Goal: Task Accomplishment & Management: Manage account settings

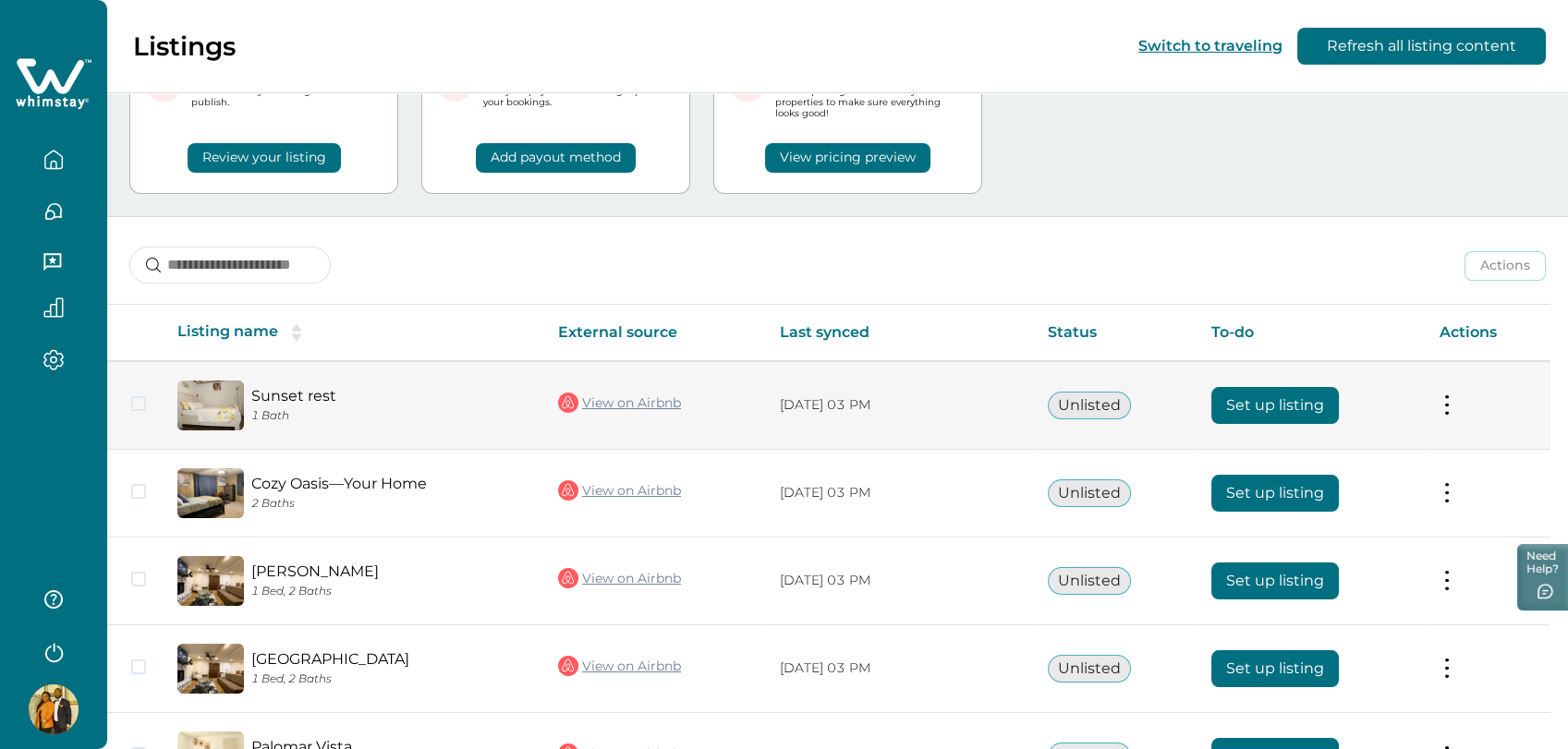
scroll to position [205, 0]
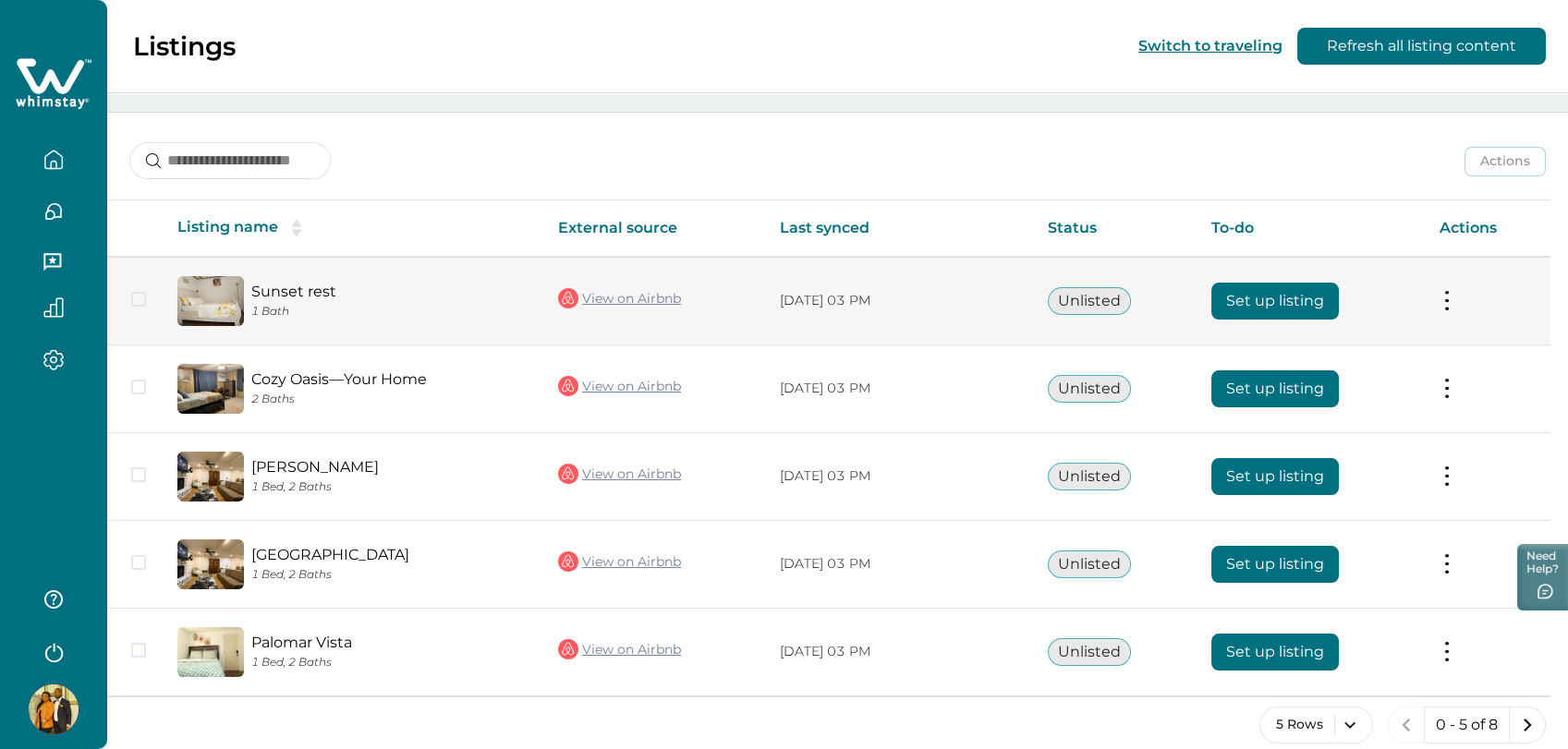
click at [1266, 307] on button "Set up listing" at bounding box center [1275, 301] width 128 height 37
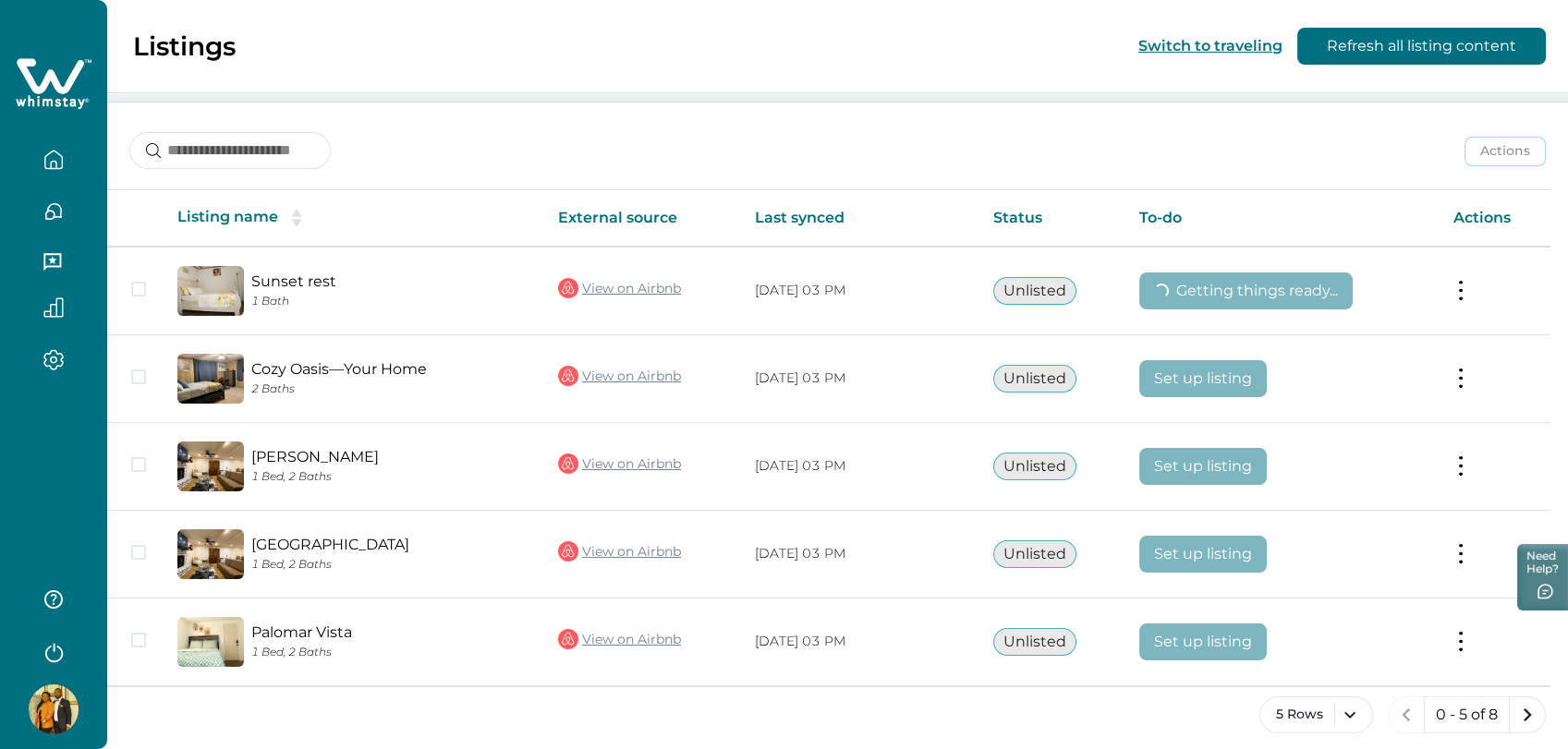
scroll to position [228, 0]
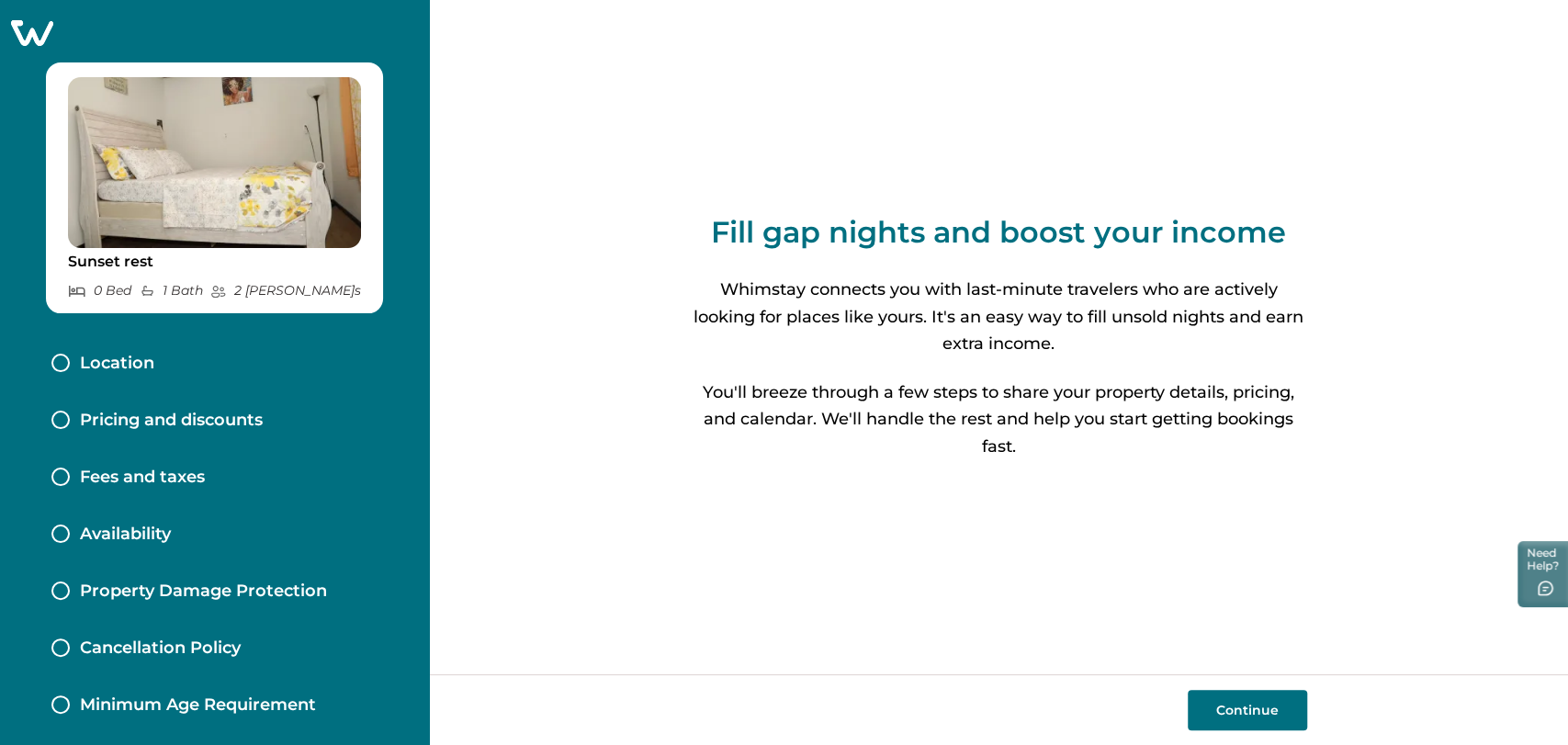
click at [1240, 705] on button "Continue" at bounding box center [1247, 710] width 119 height 40
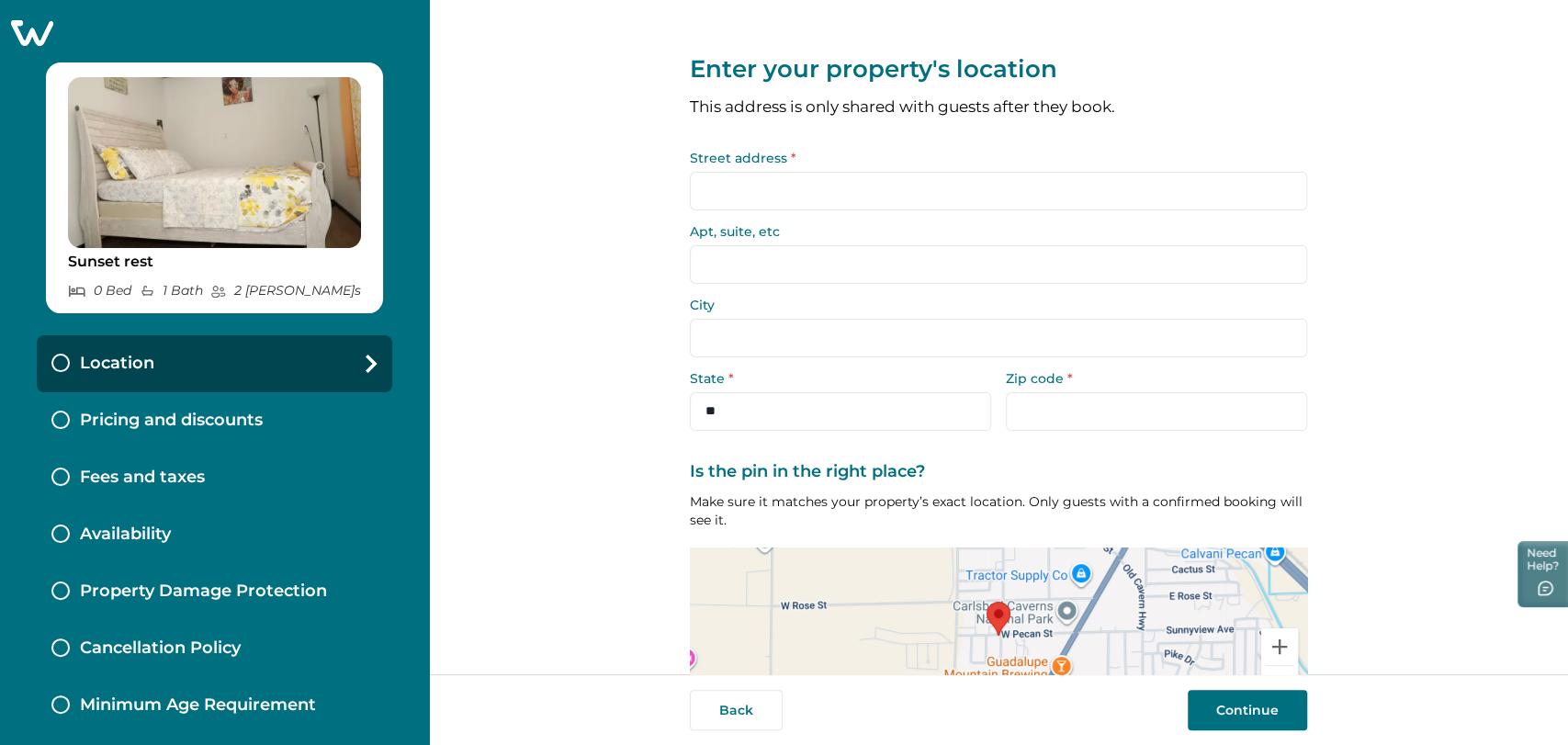
click at [816, 178] on input "Street address *" at bounding box center [998, 191] width 617 height 39
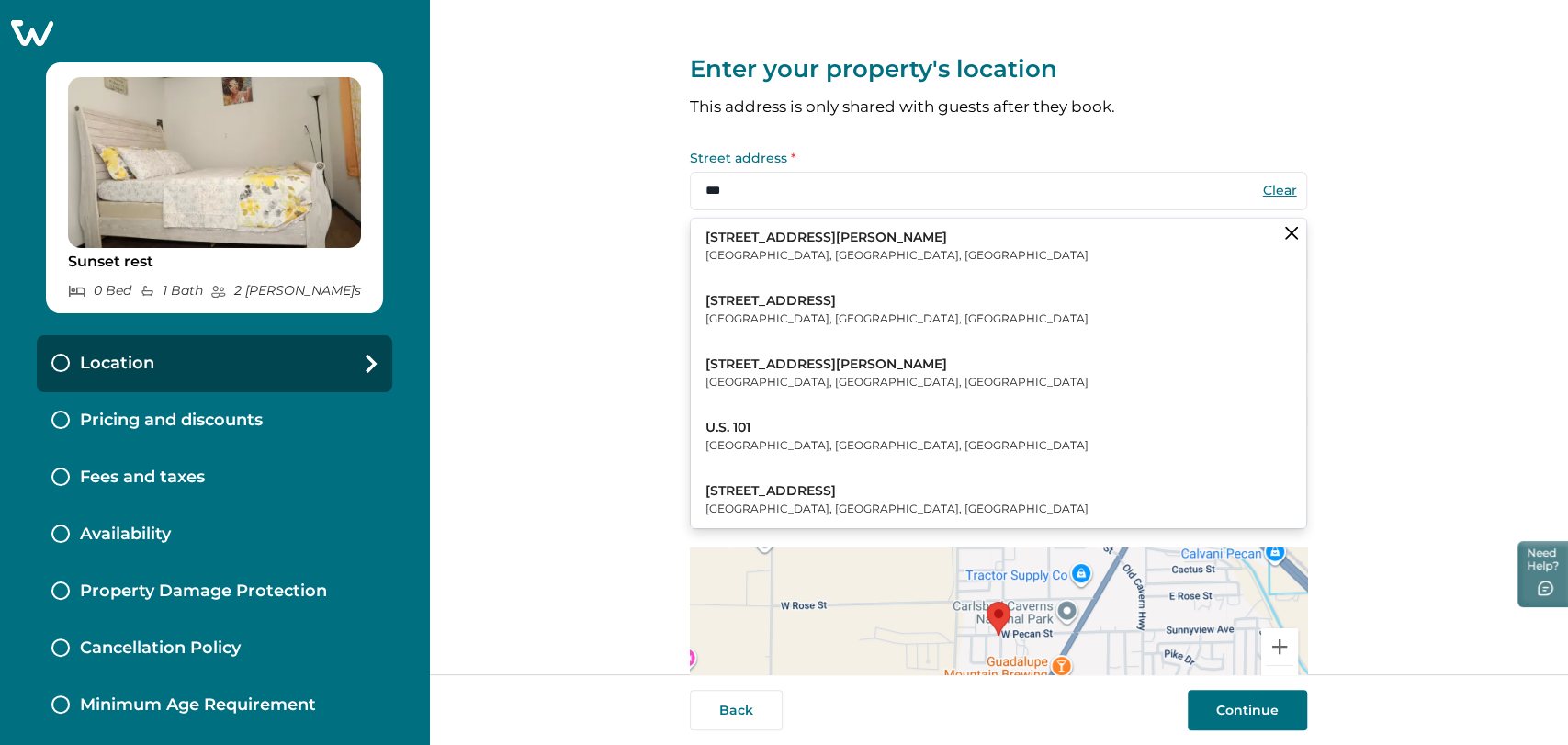
click at [872, 255] on p "[GEOGRAPHIC_DATA], [GEOGRAPHIC_DATA], [GEOGRAPHIC_DATA]" at bounding box center [897, 255] width 383 height 18
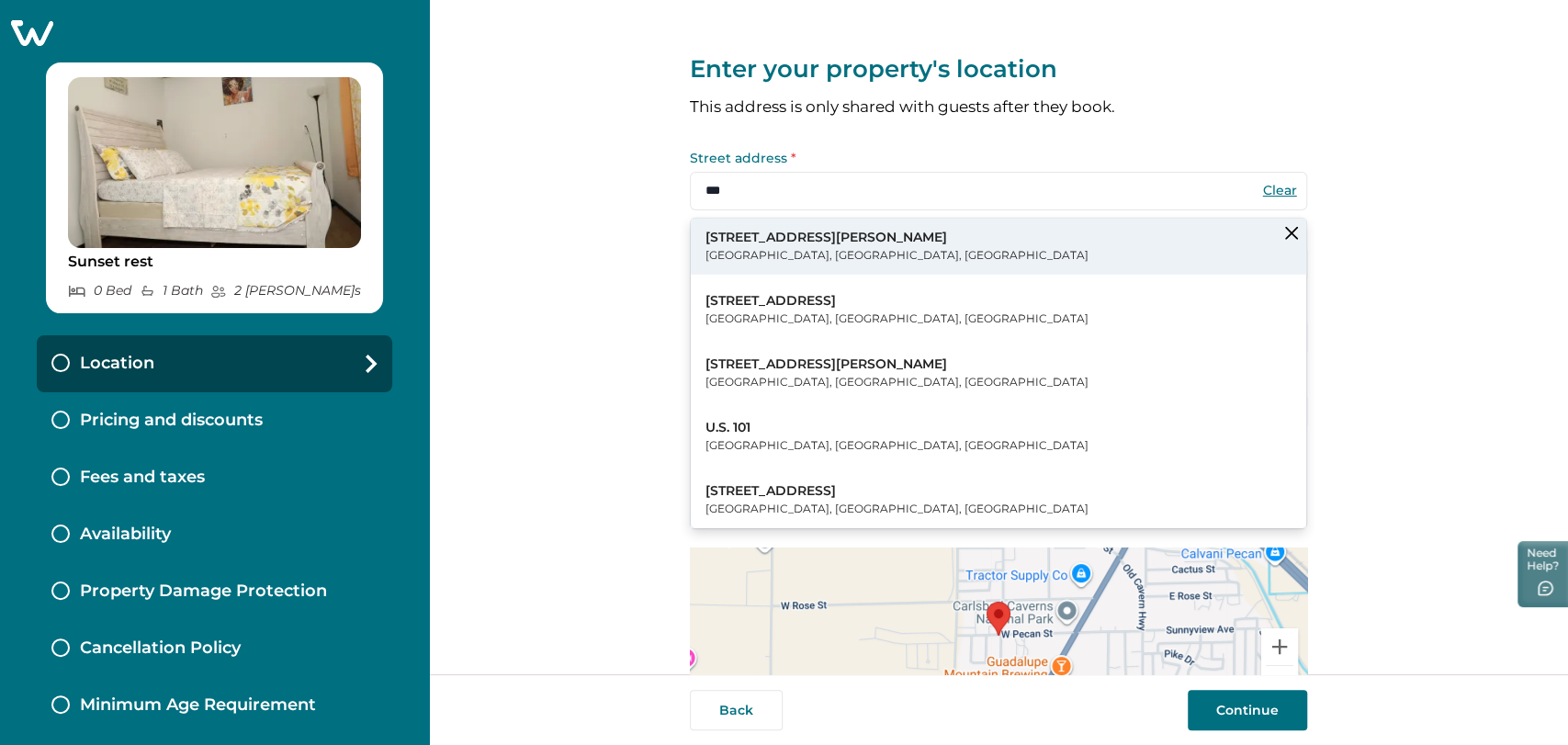
type input "**********"
type input "*******"
select select "**"
type input "*****"
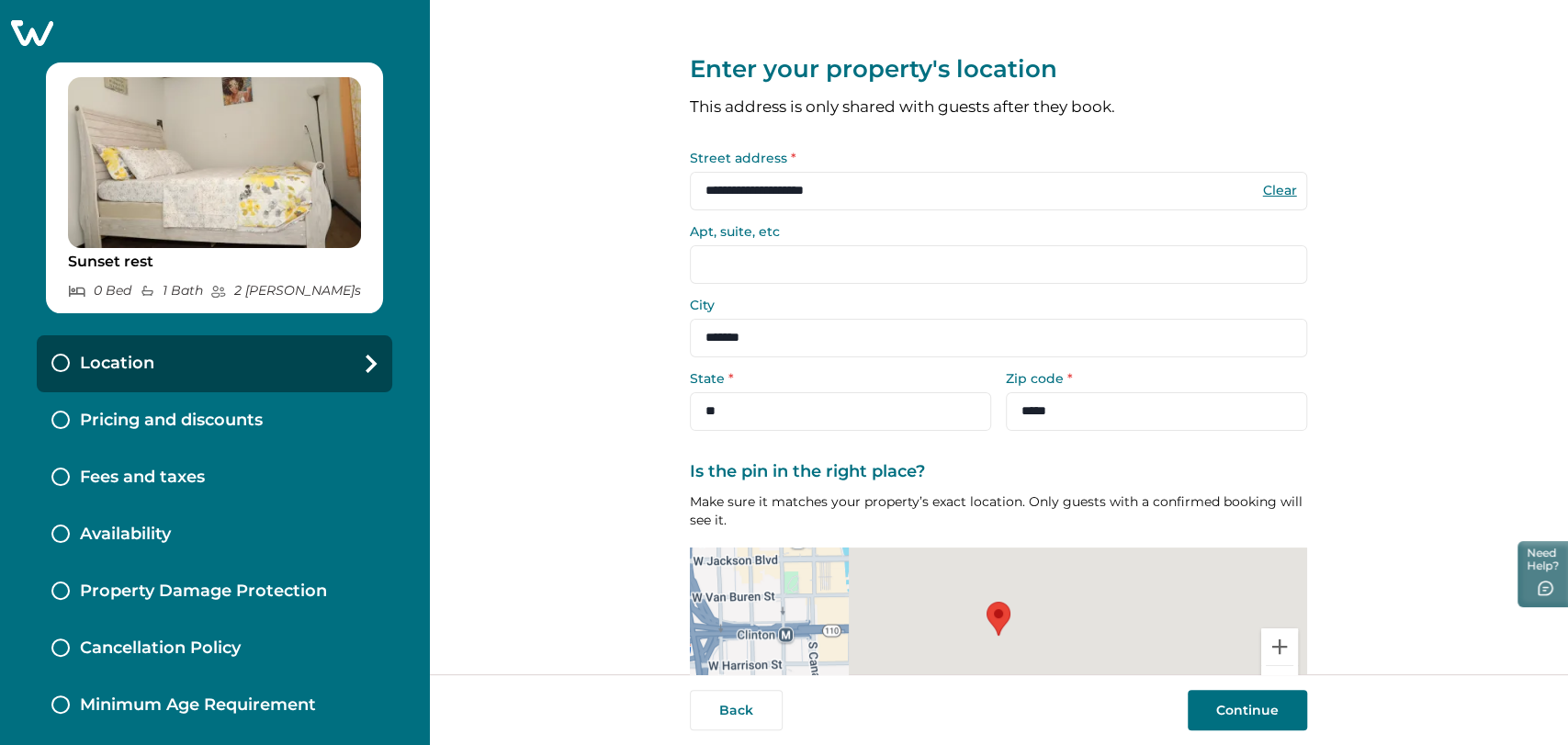
scroll to position [128, 0]
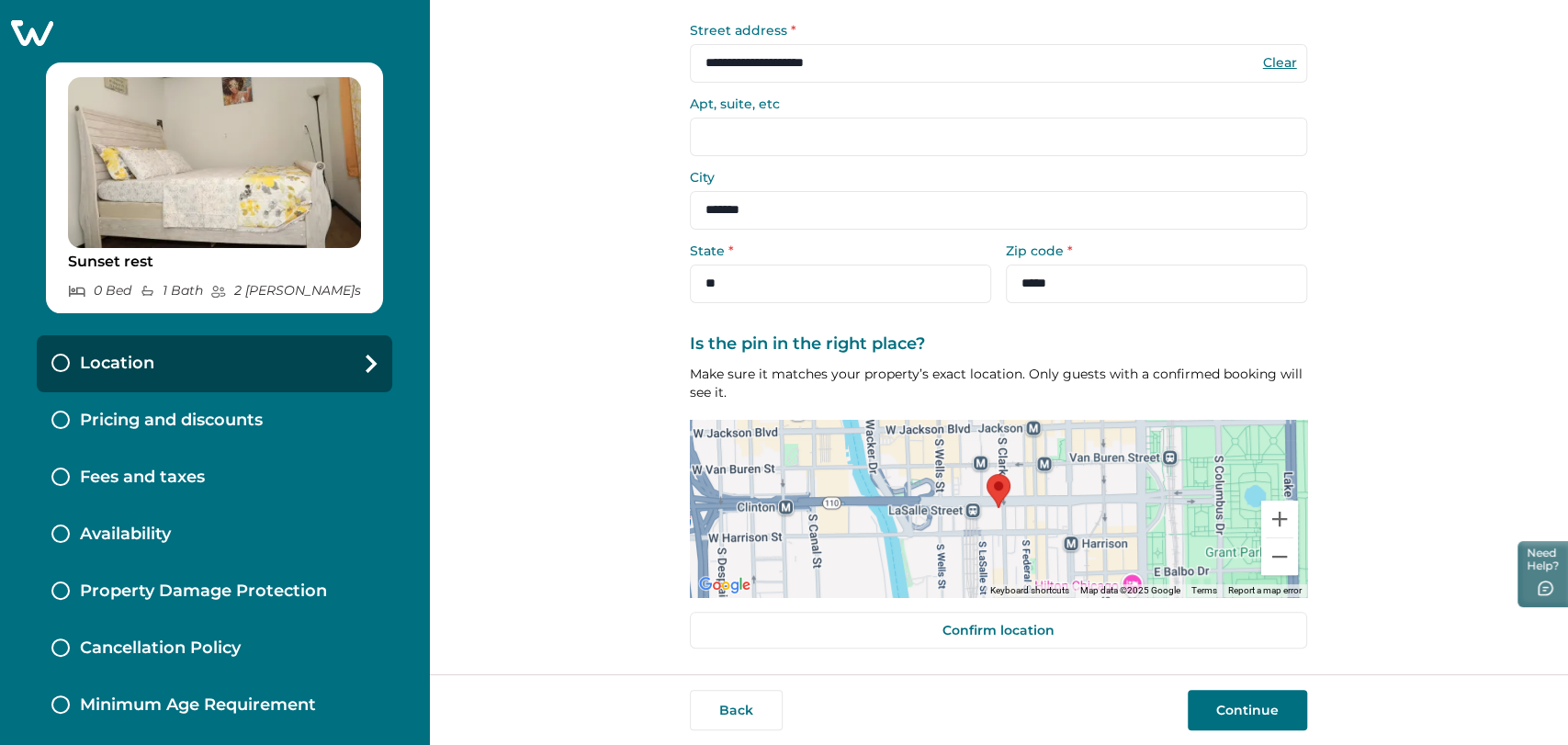
click at [1256, 701] on button "Continue" at bounding box center [1247, 710] width 119 height 40
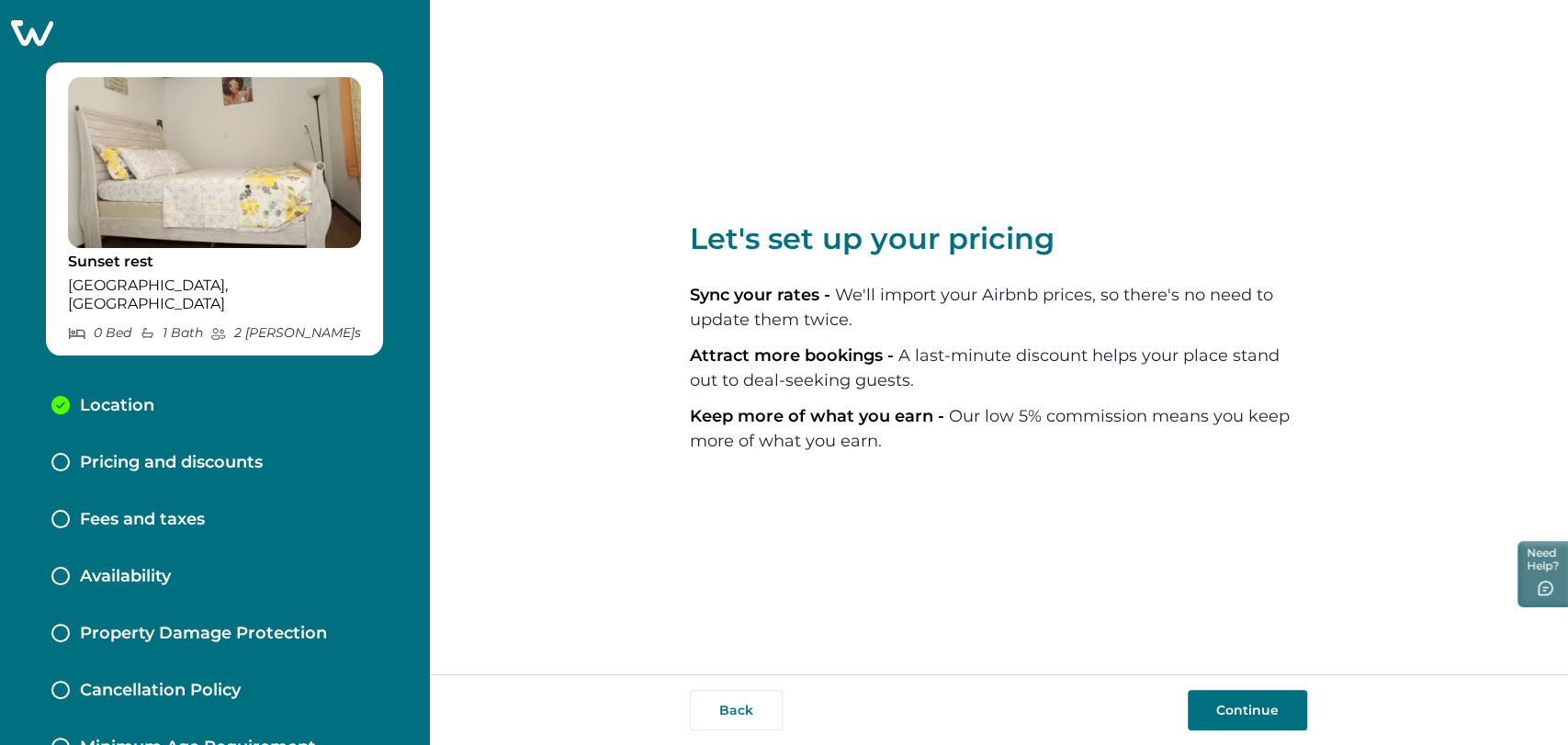
click at [1249, 701] on button "Continue" at bounding box center [1247, 710] width 119 height 40
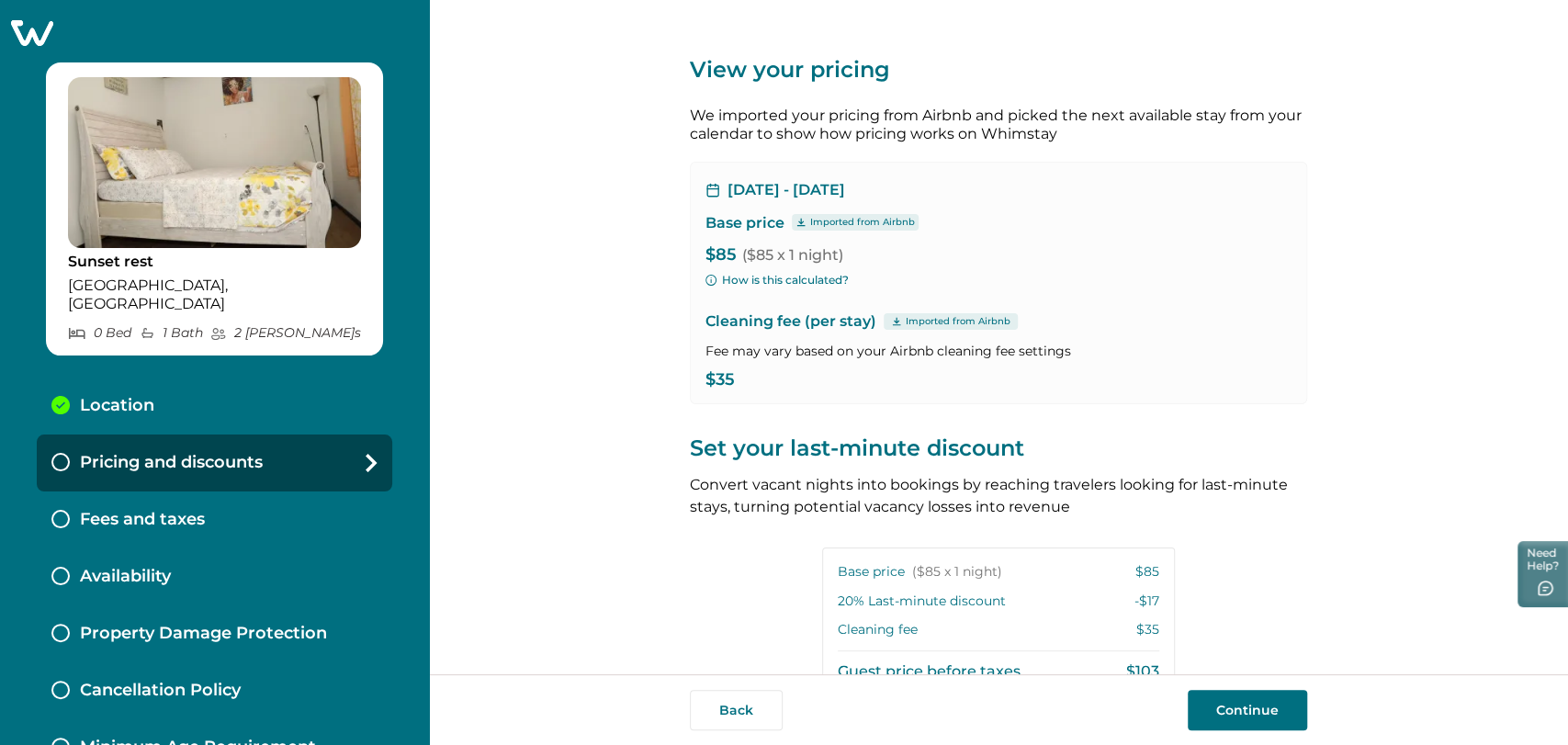
click at [1233, 702] on button "Continue" at bounding box center [1247, 710] width 119 height 40
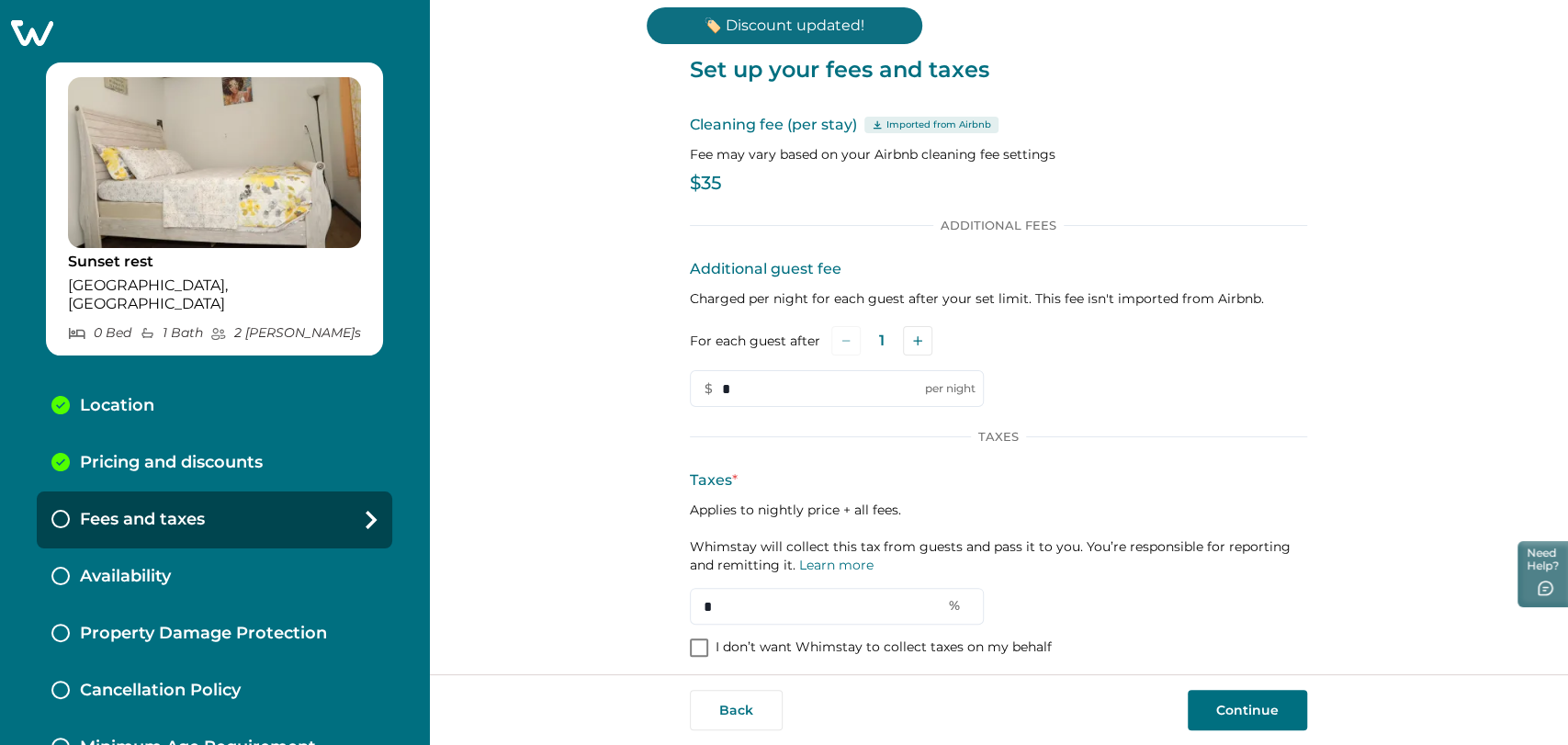
click at [1231, 708] on button "Continue" at bounding box center [1247, 710] width 119 height 40
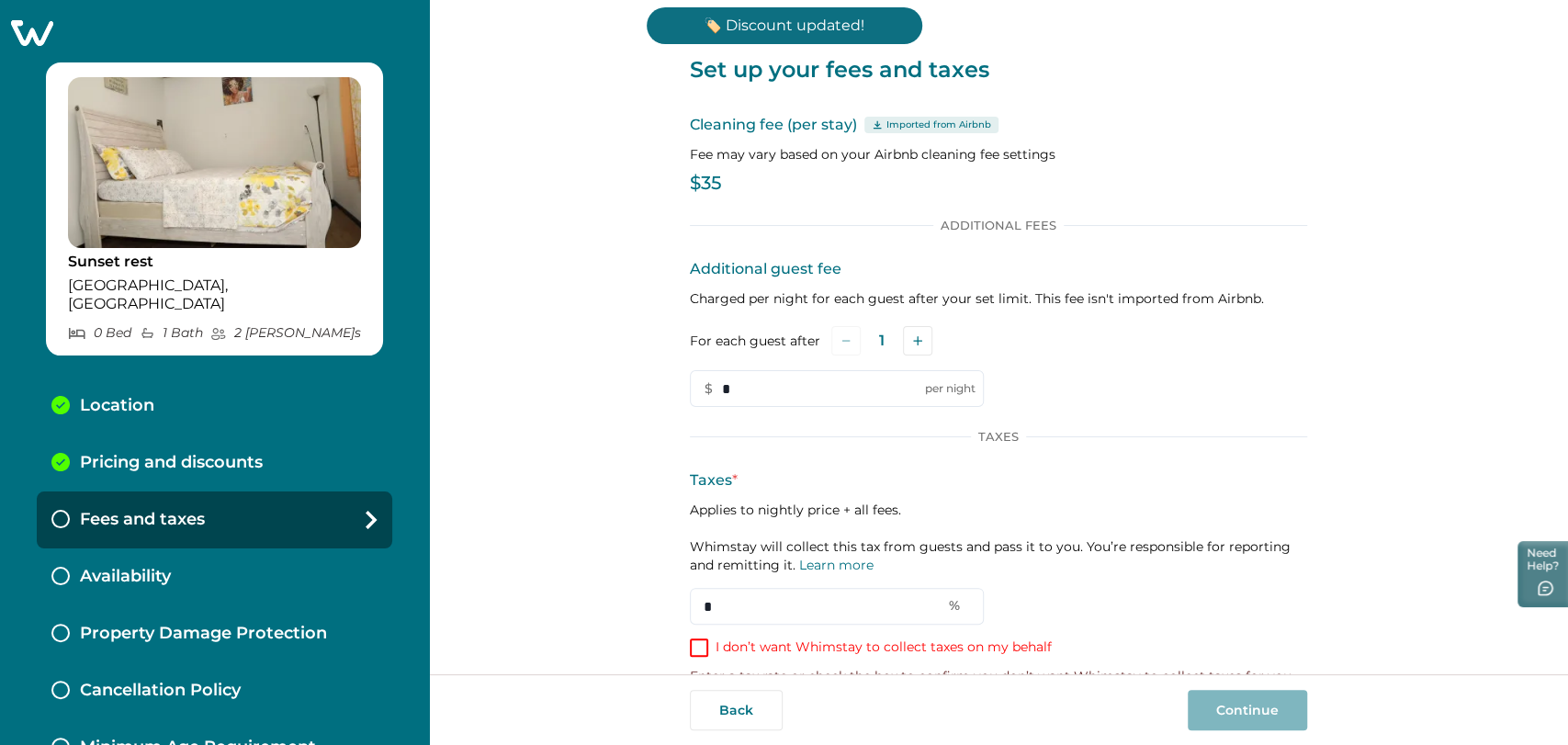
scroll to position [38, 0]
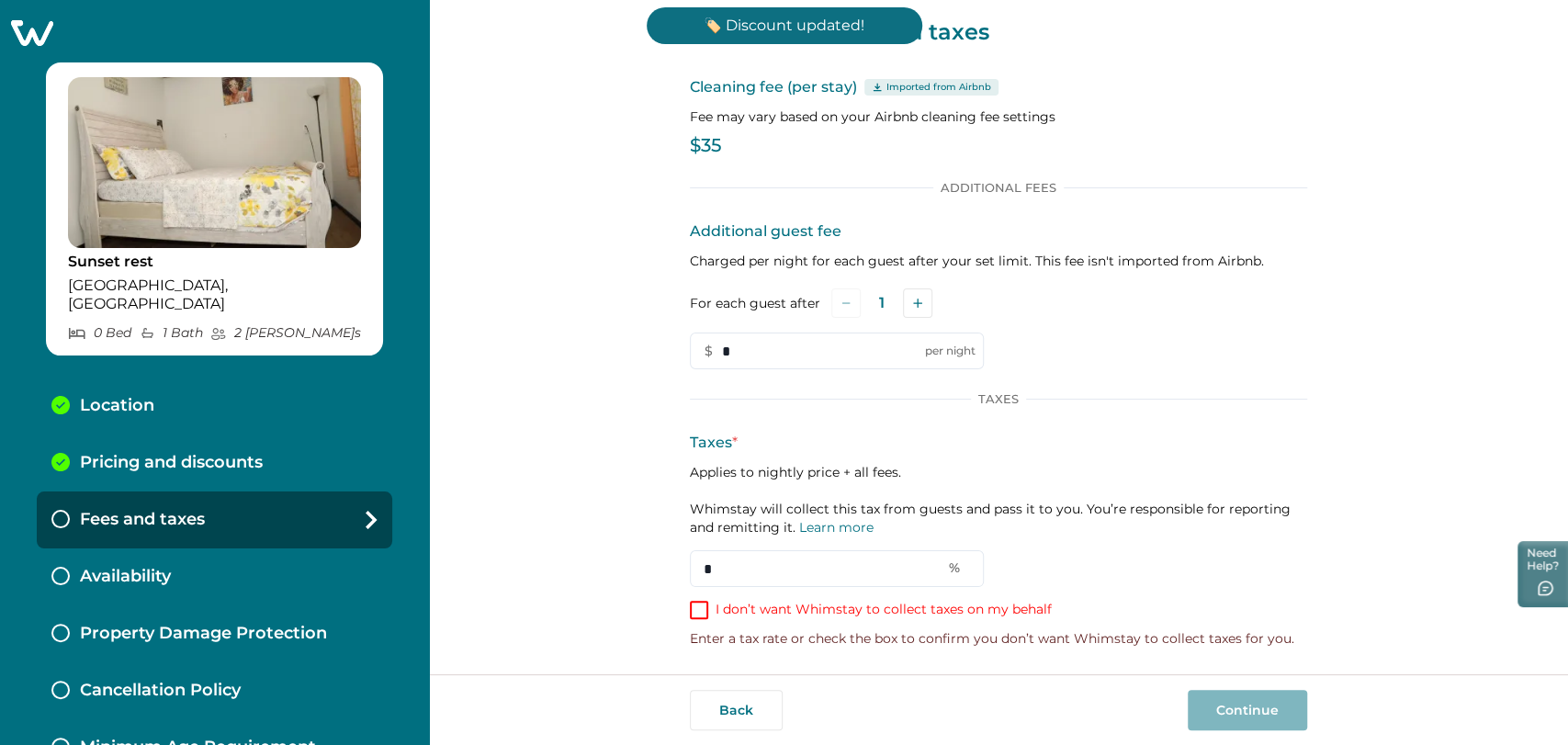
click at [700, 609] on span at bounding box center [698, 610] width 18 height 18
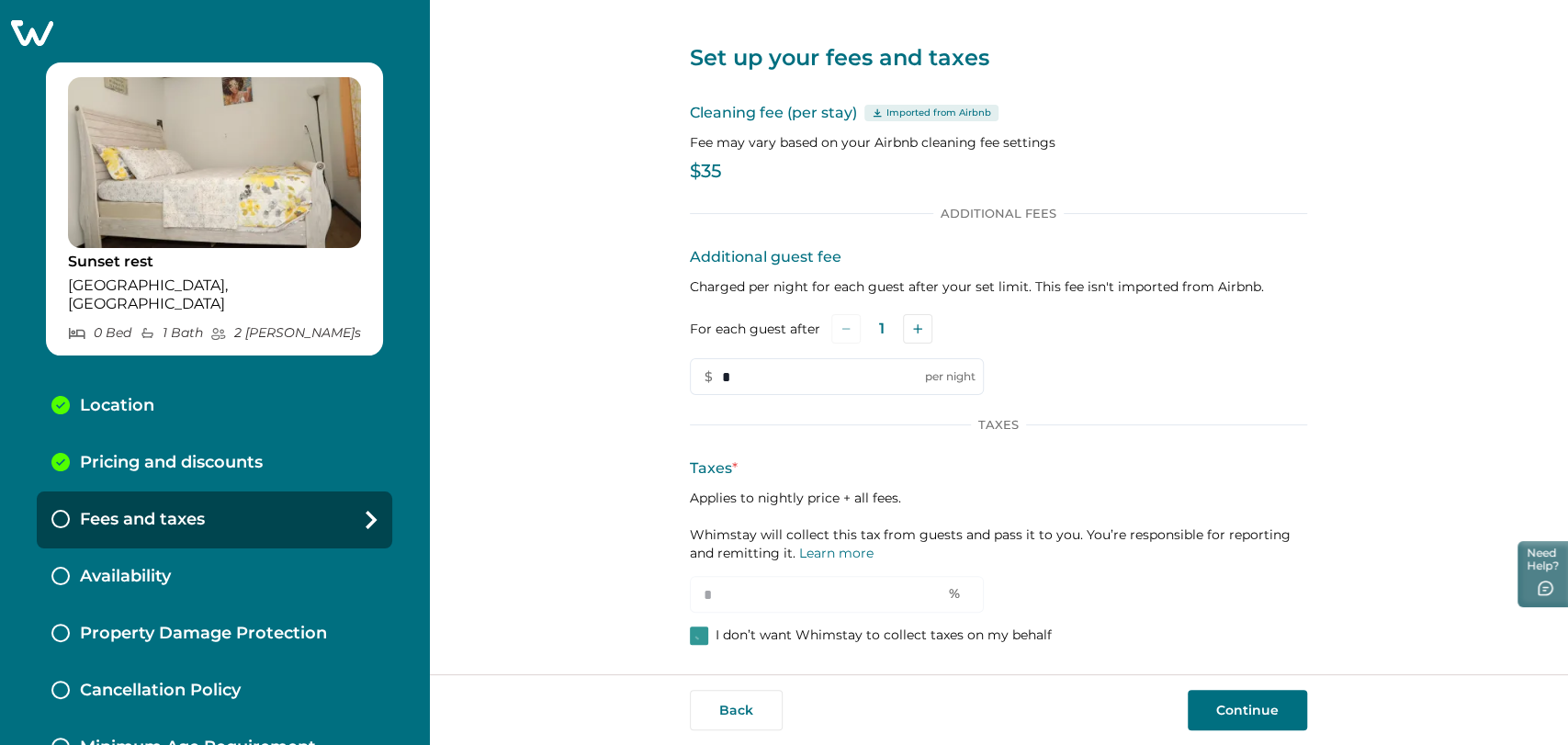
scroll to position [13, 0]
click at [1252, 690] on button "Continue" at bounding box center [1247, 710] width 119 height 40
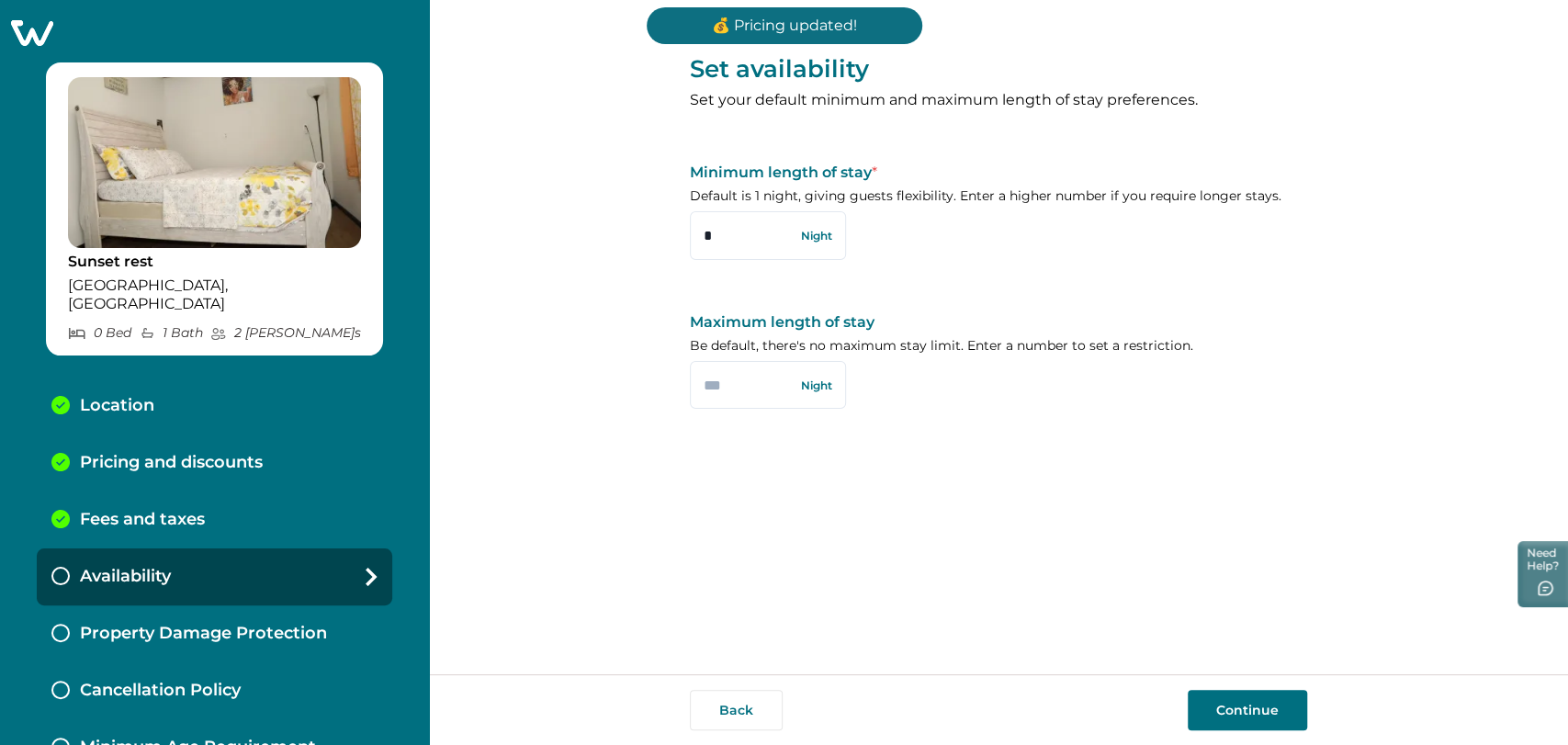
click at [1226, 703] on button "Continue" at bounding box center [1247, 710] width 119 height 40
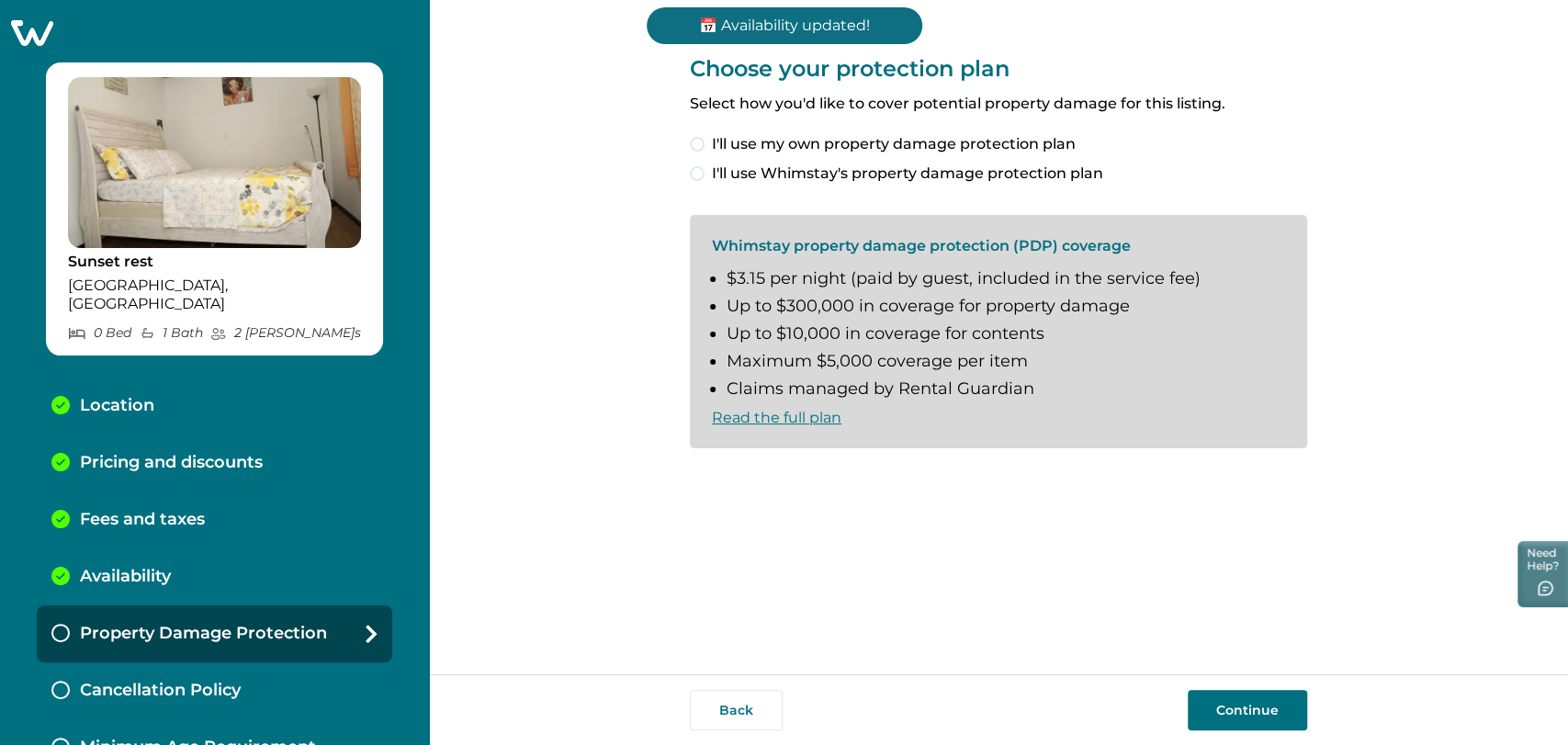
click at [1241, 700] on button "Continue" at bounding box center [1247, 710] width 119 height 40
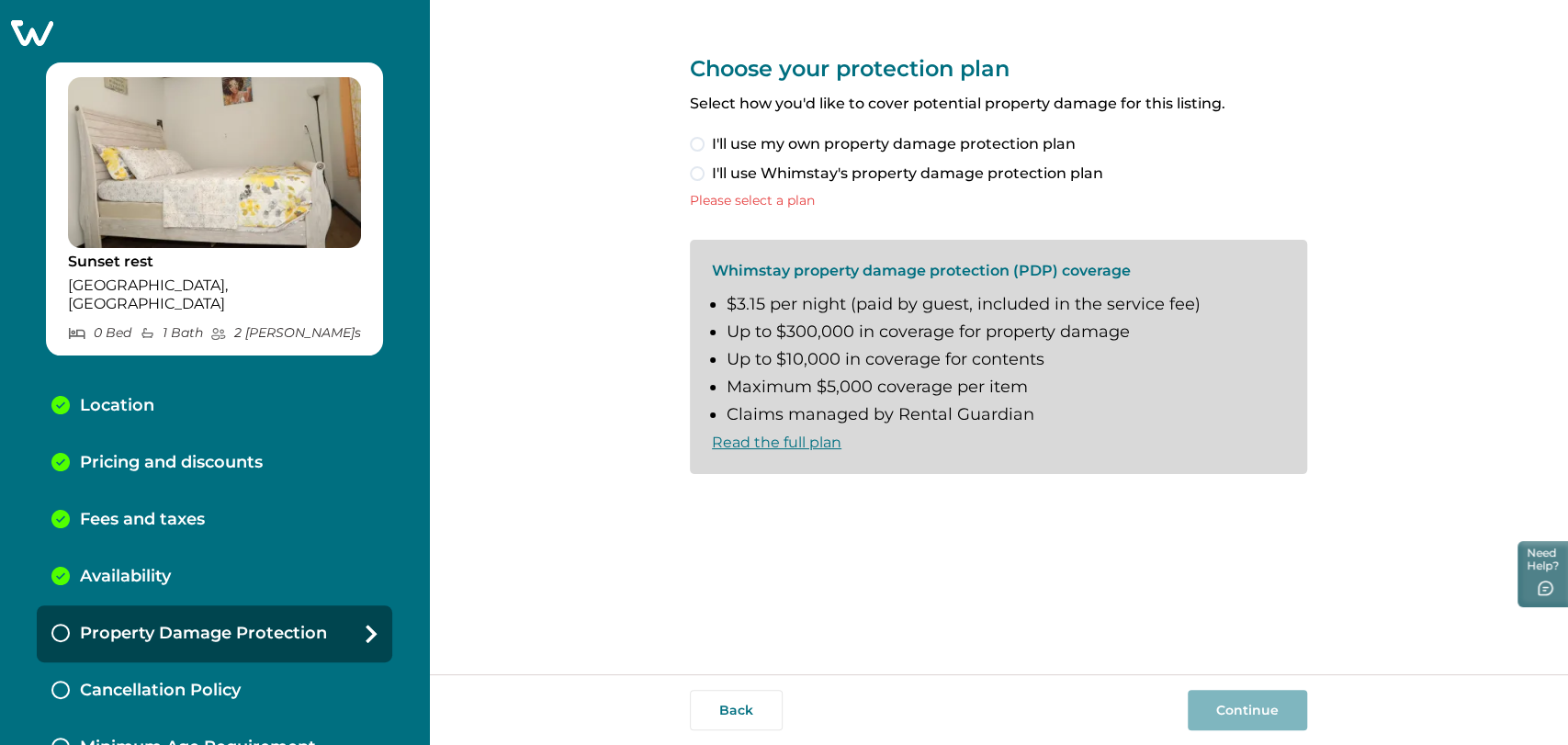
click at [694, 137] on span at bounding box center [696, 144] width 14 height 14
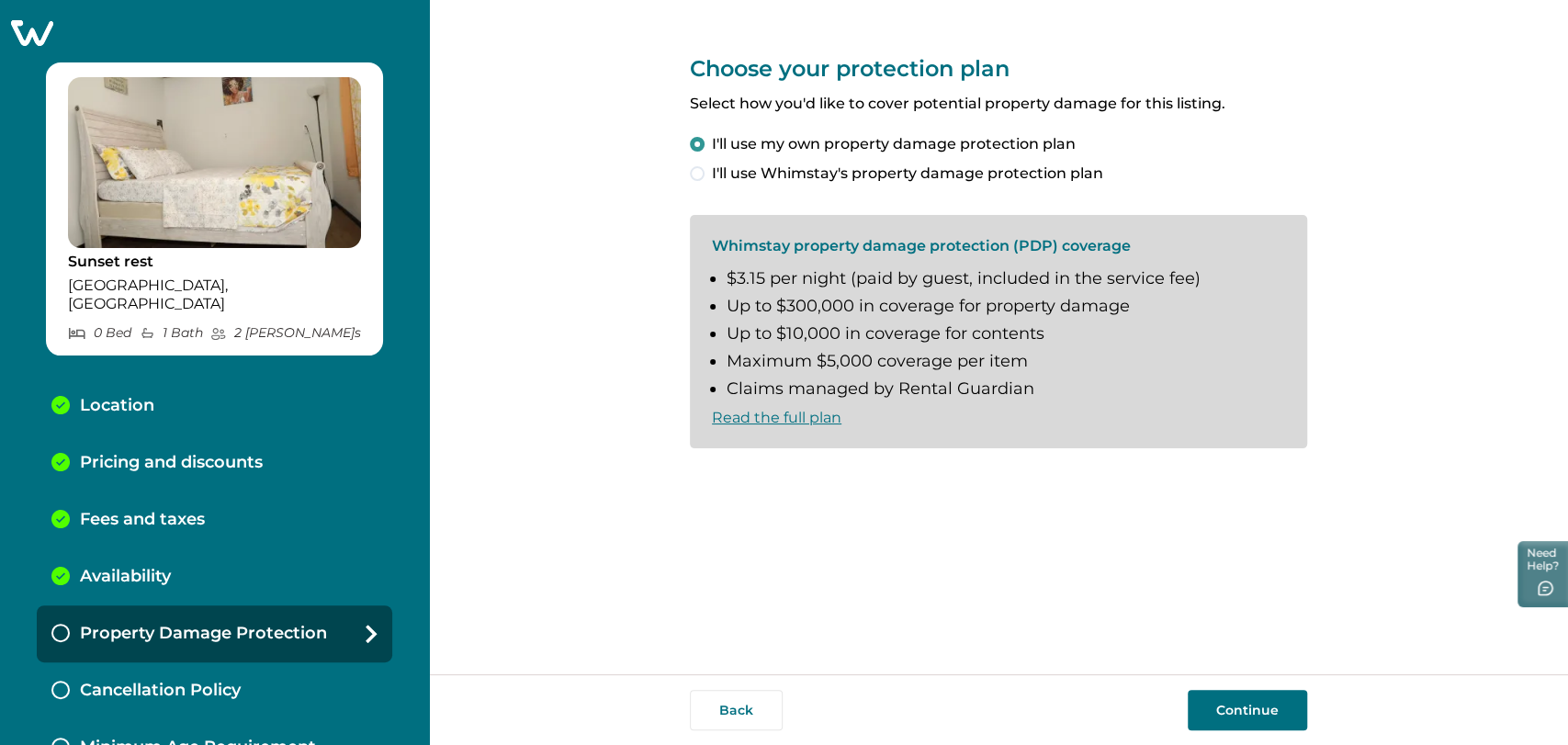
click at [1264, 711] on button "Continue" at bounding box center [1247, 710] width 119 height 40
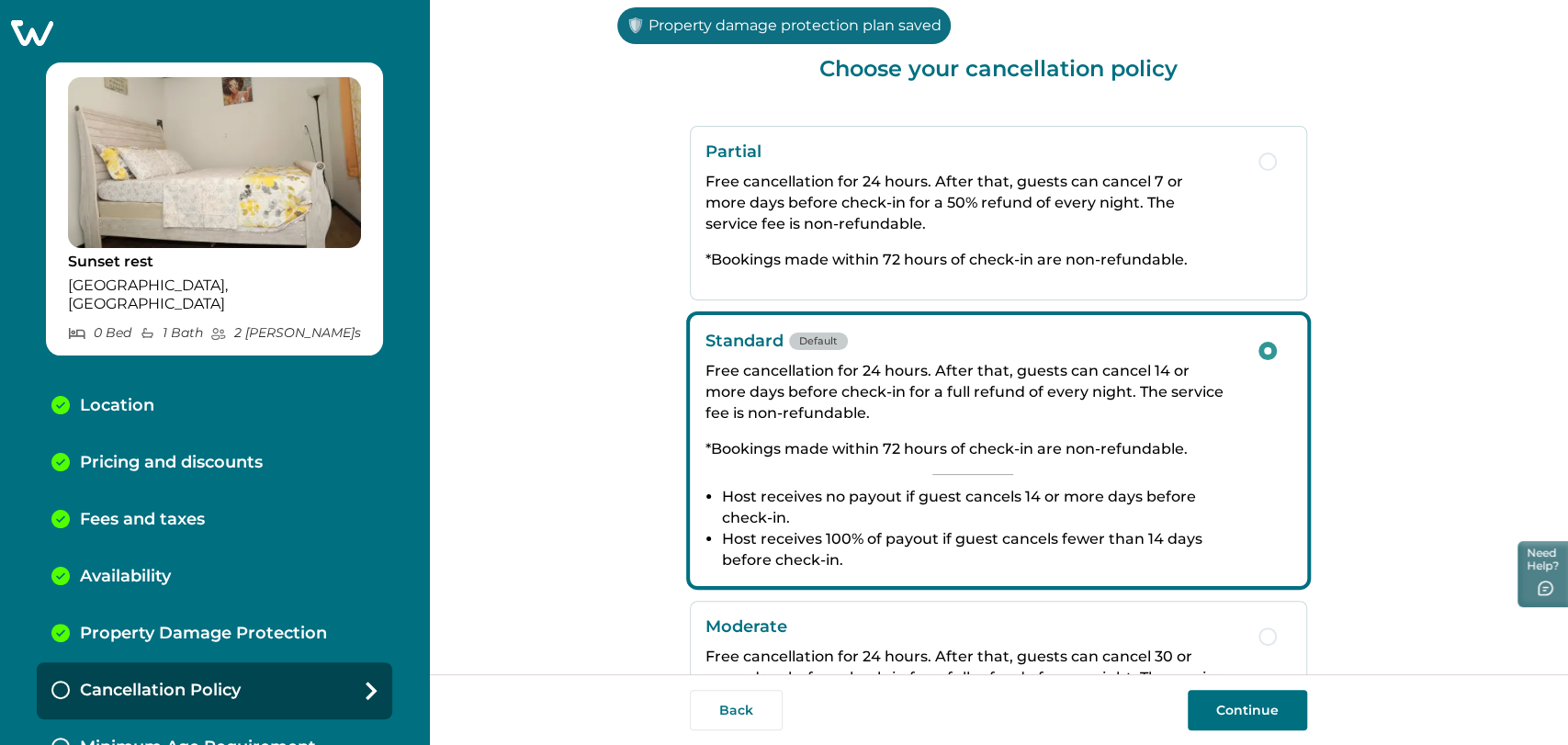
click at [1249, 693] on button "Continue" at bounding box center [1247, 710] width 119 height 40
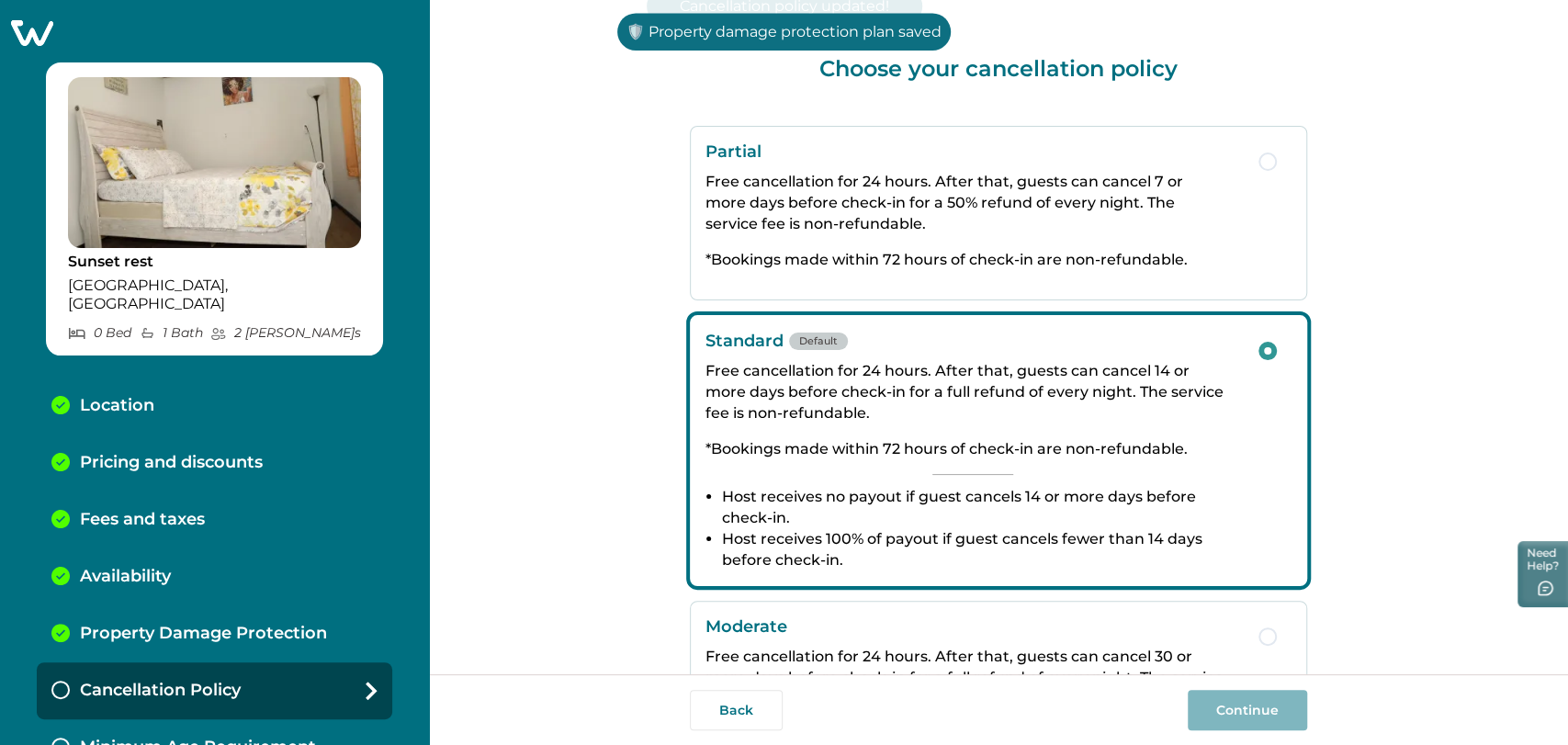
scroll to position [13, 0]
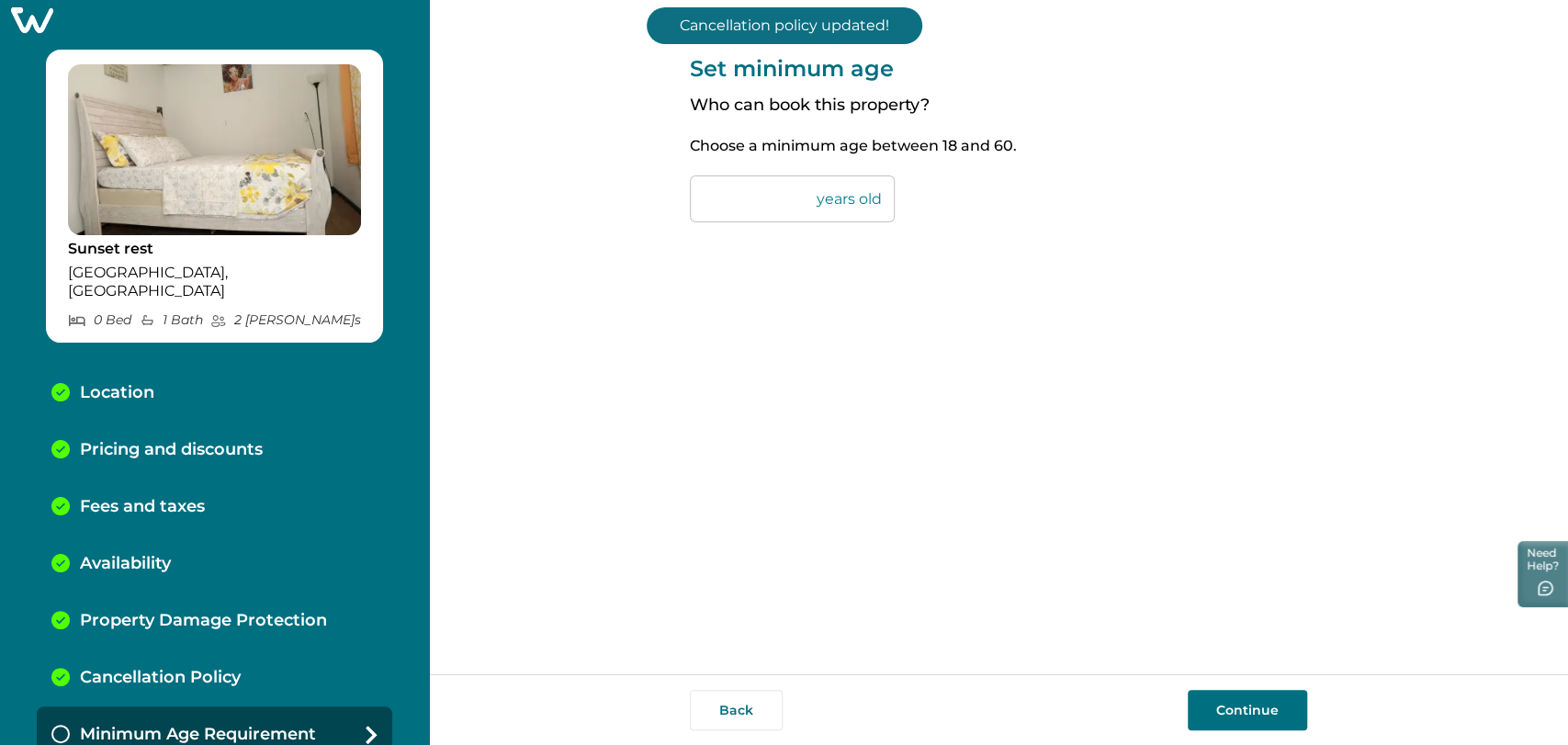
click at [1232, 719] on button "Continue" at bounding box center [1247, 710] width 119 height 40
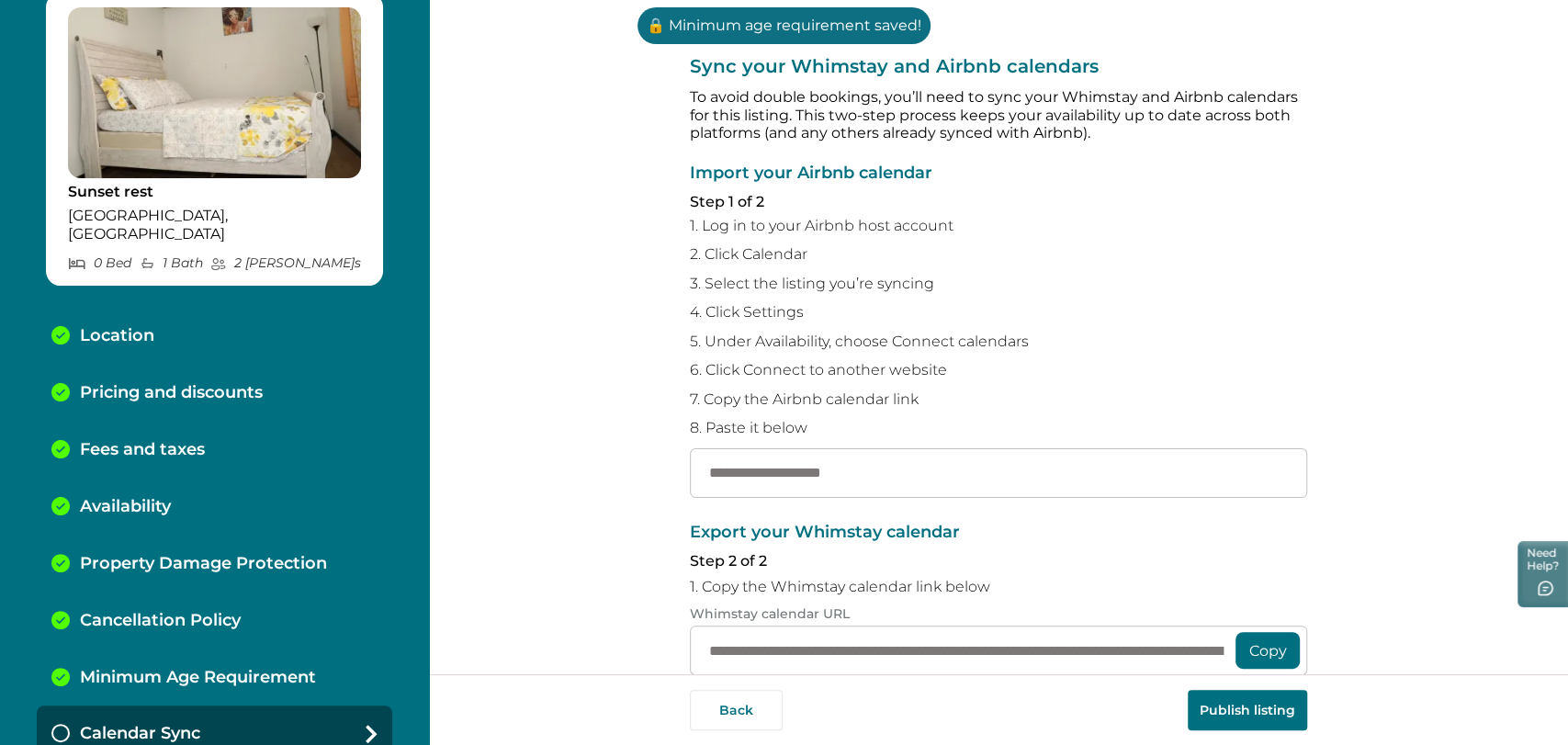
scroll to position [89, 0]
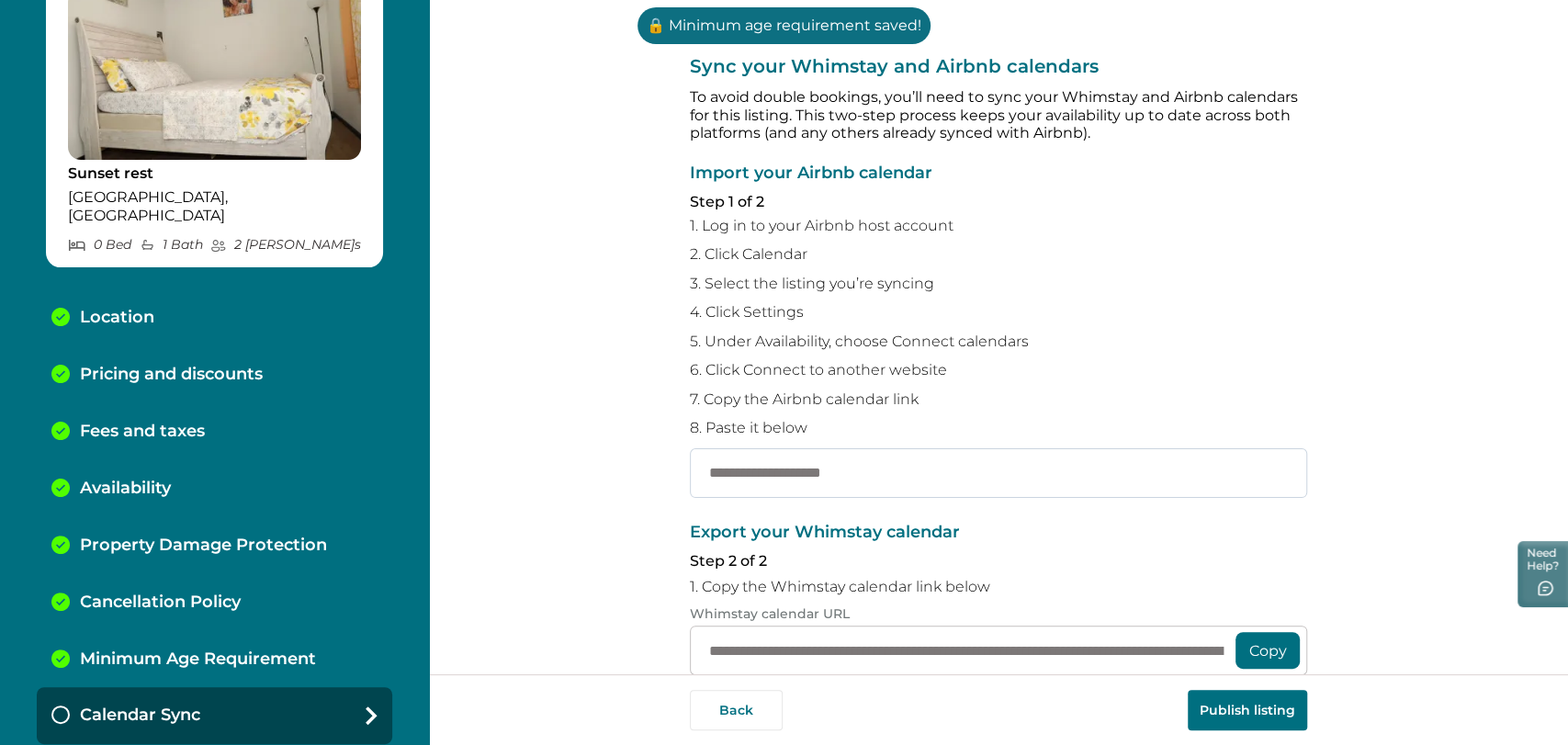
click at [910, 472] on input "text" at bounding box center [998, 472] width 617 height 49
click at [814, 476] on input "text" at bounding box center [998, 472] width 617 height 49
paste input "**********"
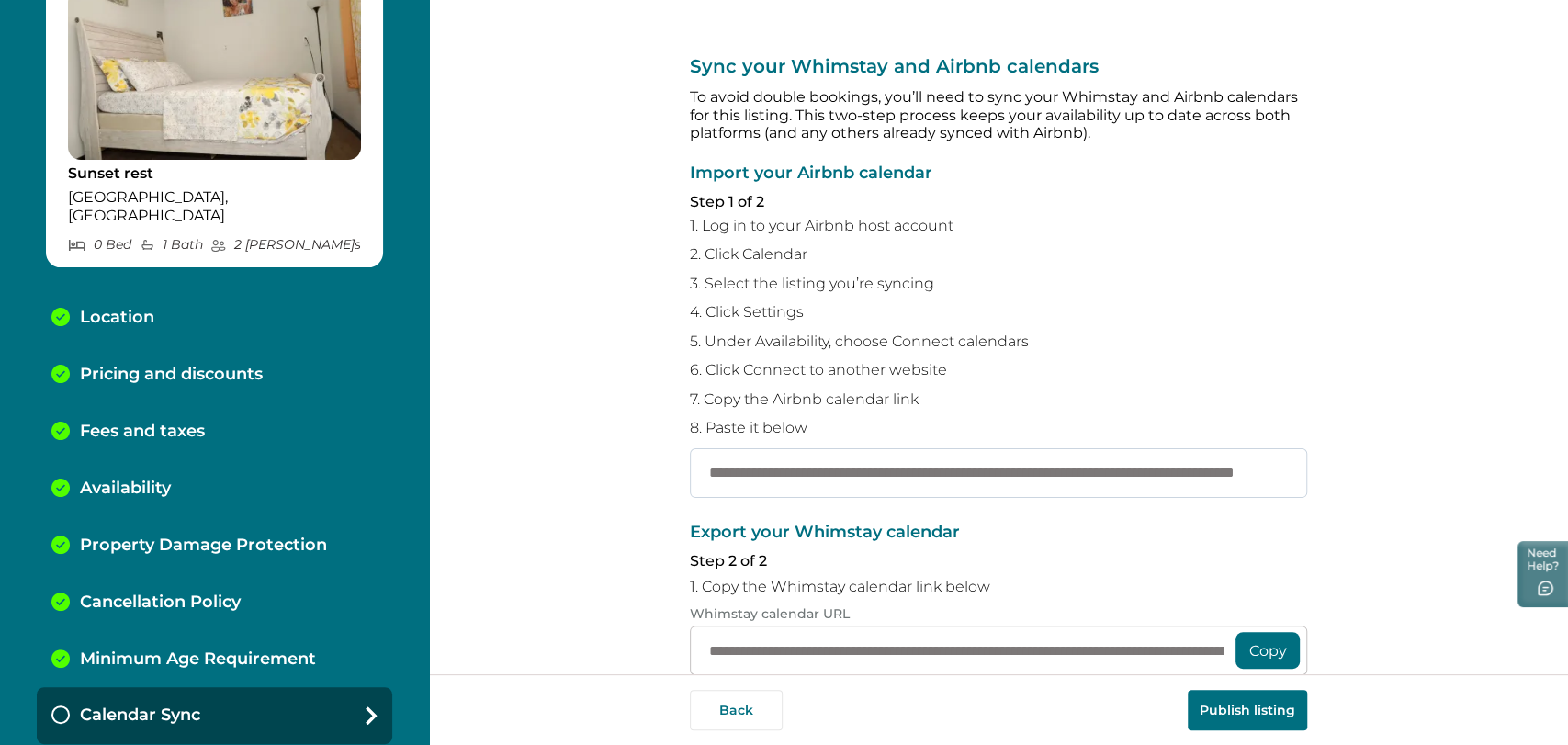
scroll to position [0, 191]
type input "**********"
click at [1258, 695] on button "Publish listing" at bounding box center [1247, 710] width 119 height 40
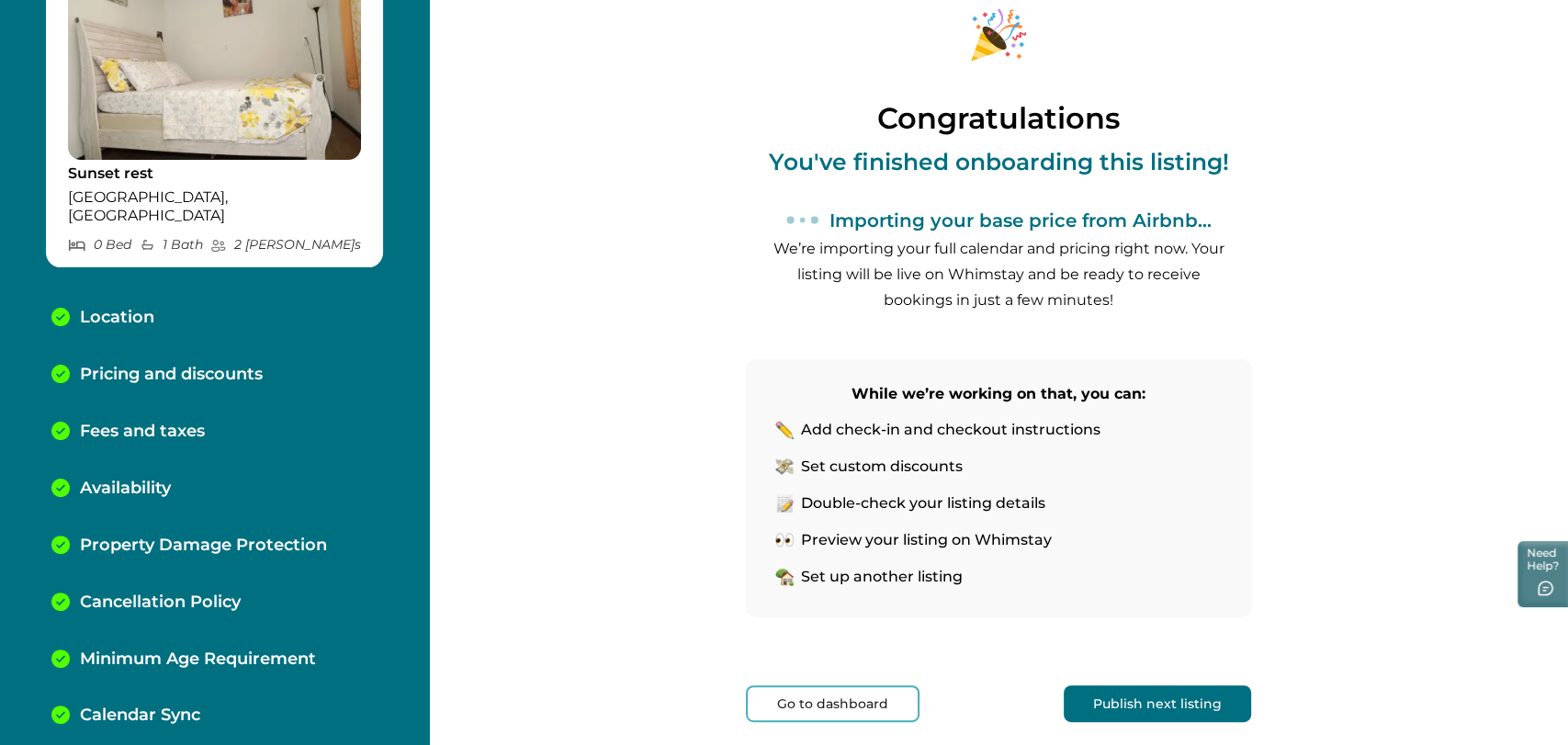
scroll to position [146, 0]
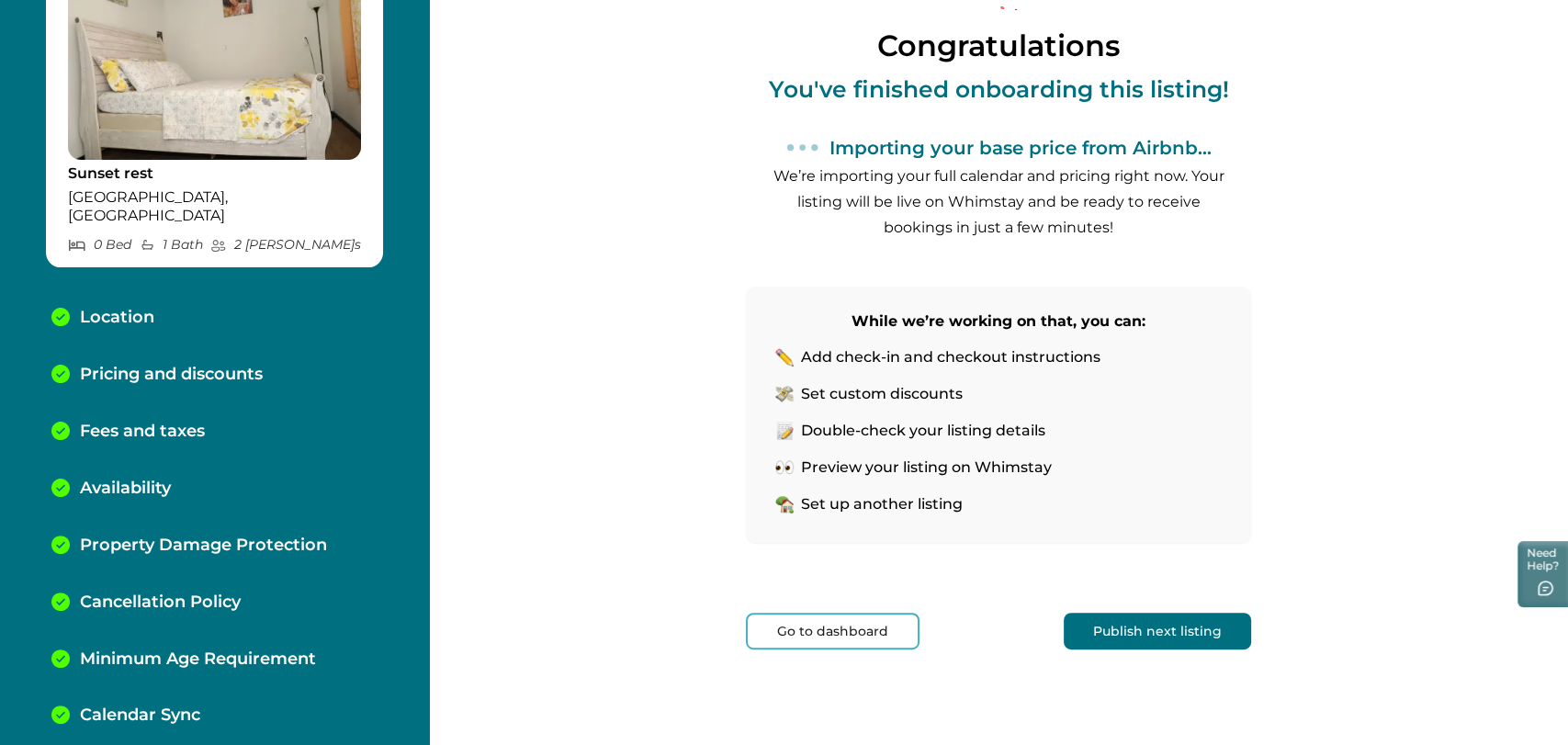
click at [1135, 618] on button "Publish next listing" at bounding box center [1157, 631] width 188 height 37
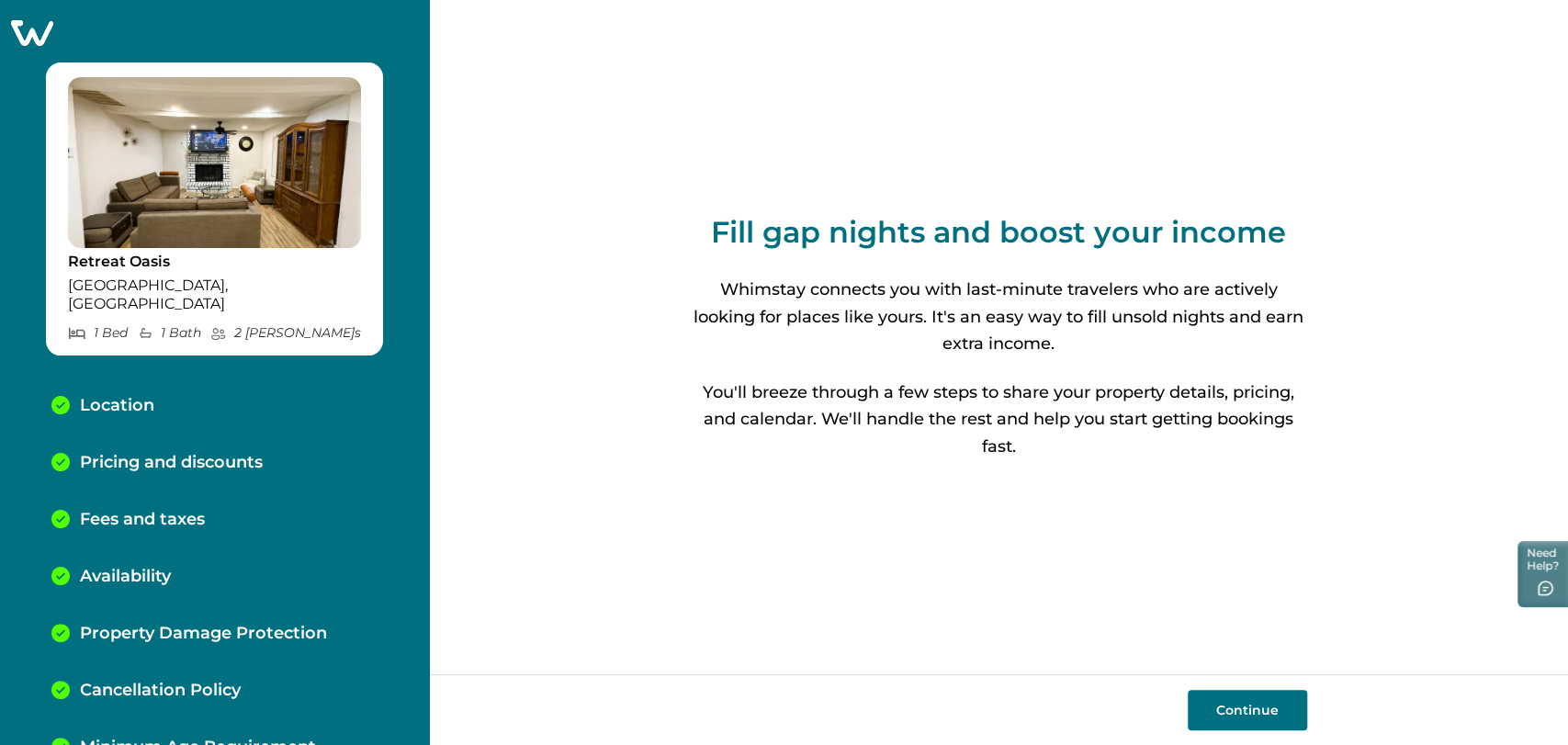
click at [21, 33] on icon at bounding box center [32, 33] width 45 height 29
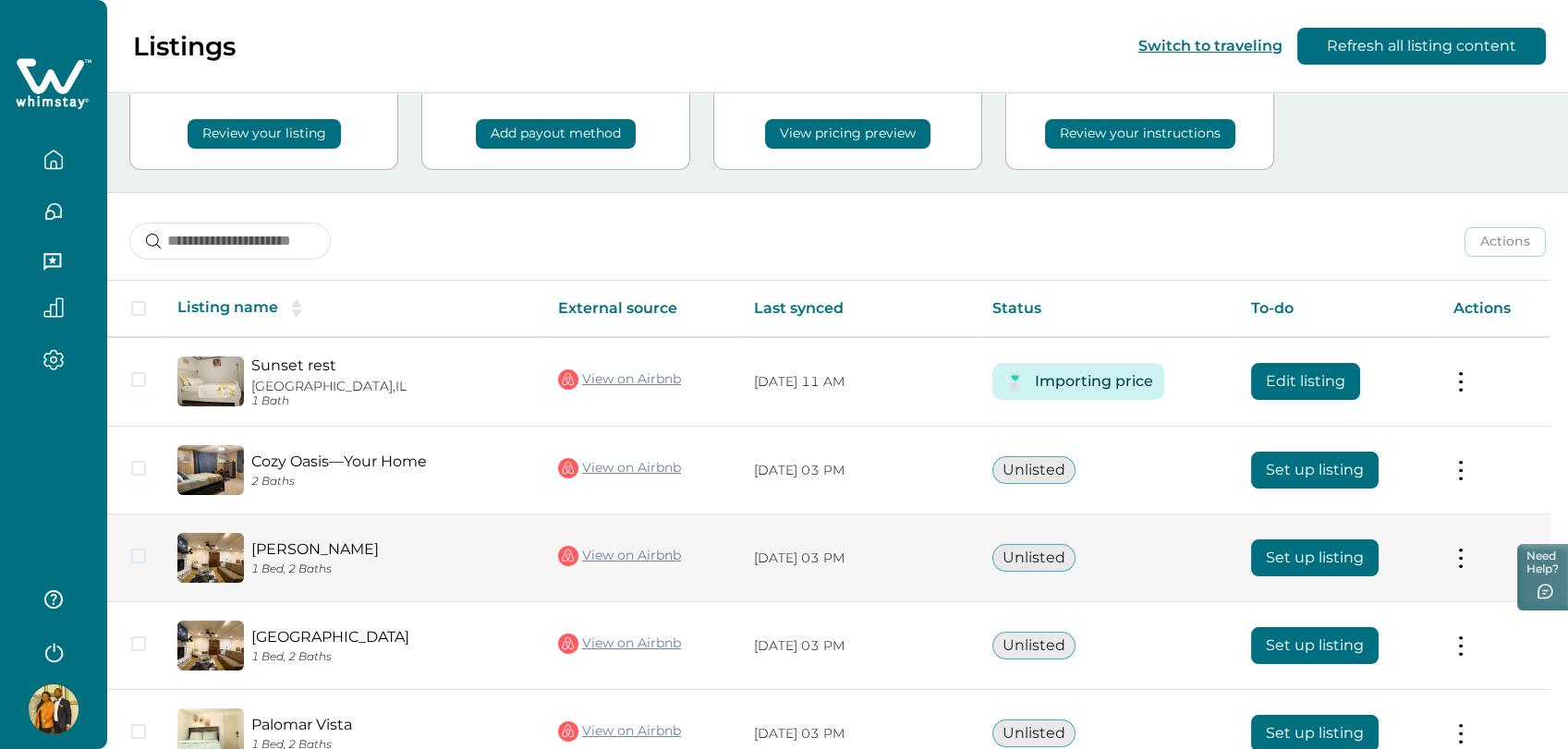
scroll to position [229, 0]
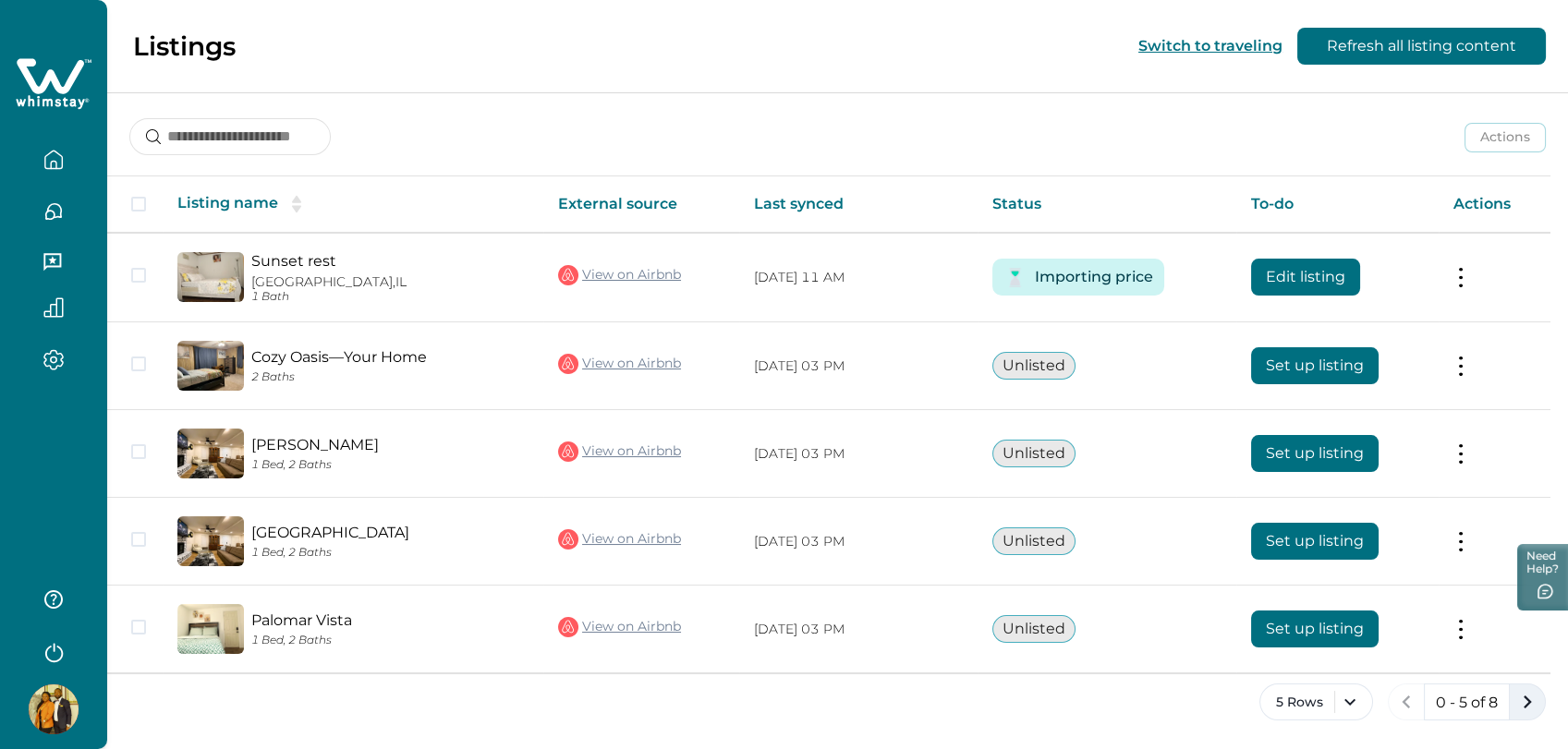
click at [1517, 702] on icon "next page" at bounding box center [1527, 702] width 26 height 26
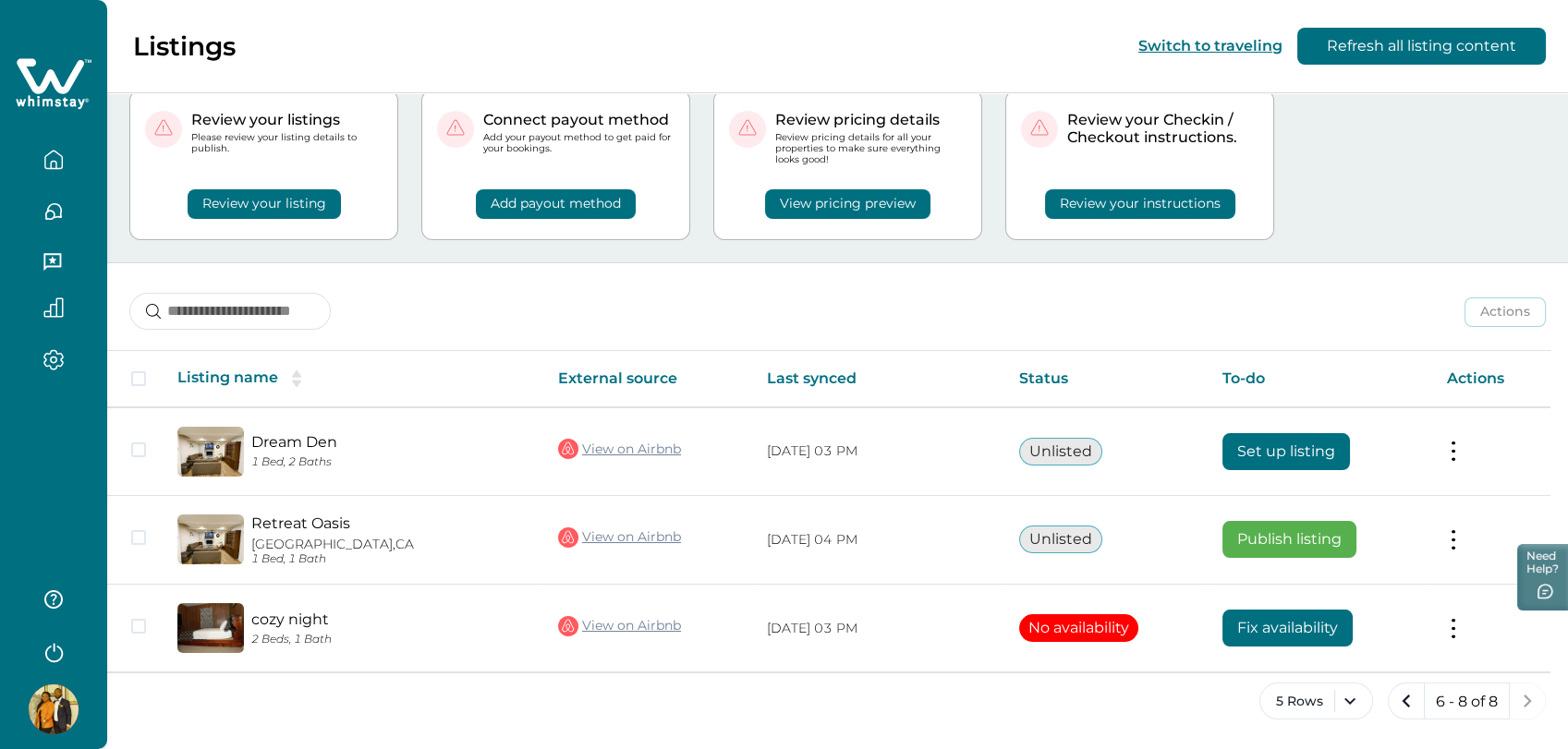
scroll to position [53, 0]
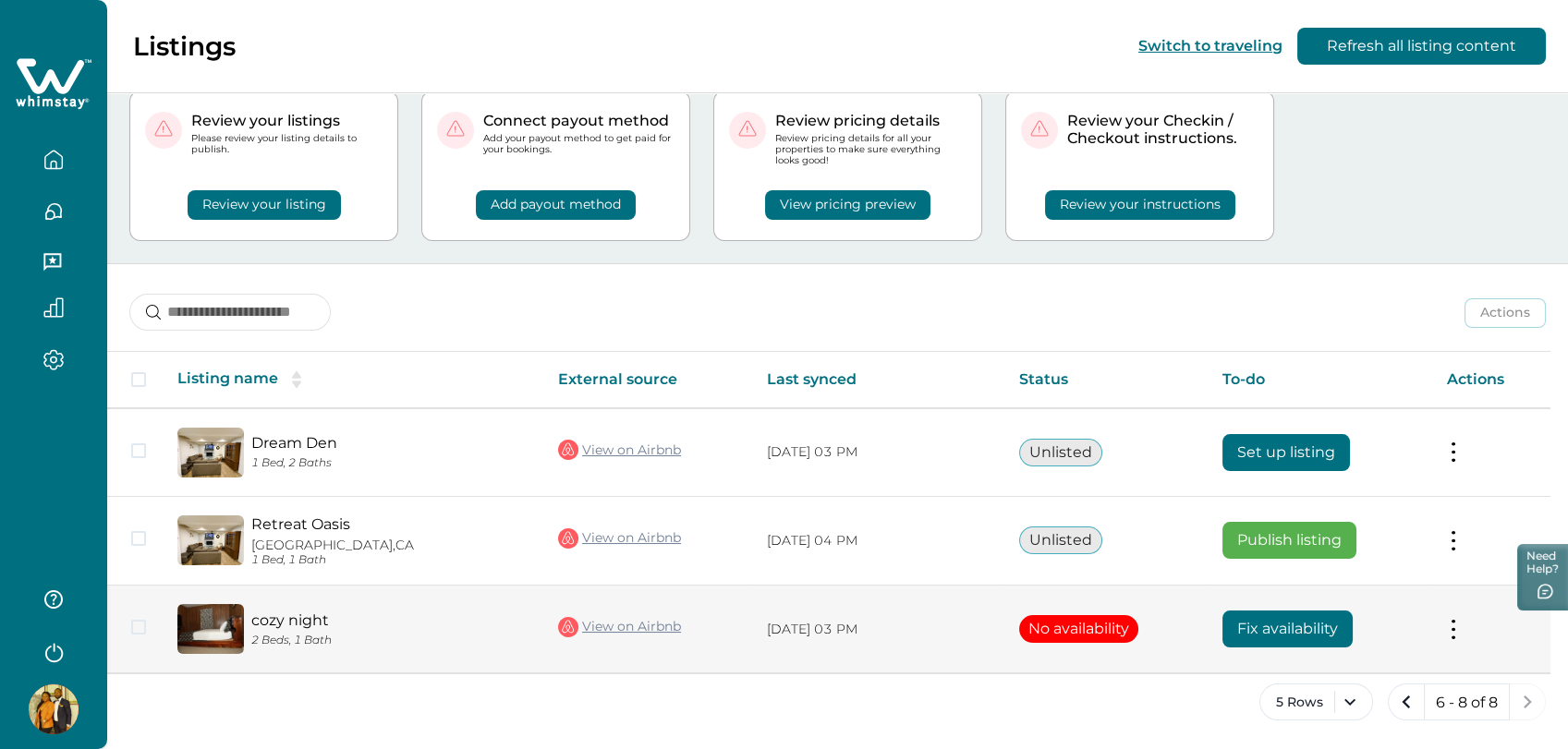
click at [1452, 629] on td "Actions View listing on Whimstay" at bounding box center [1490, 630] width 119 height 88
click at [1461, 624] on button at bounding box center [1453, 630] width 15 height 19
click at [1452, 671] on button "Close" at bounding box center [1437, 670] width 30 height 30
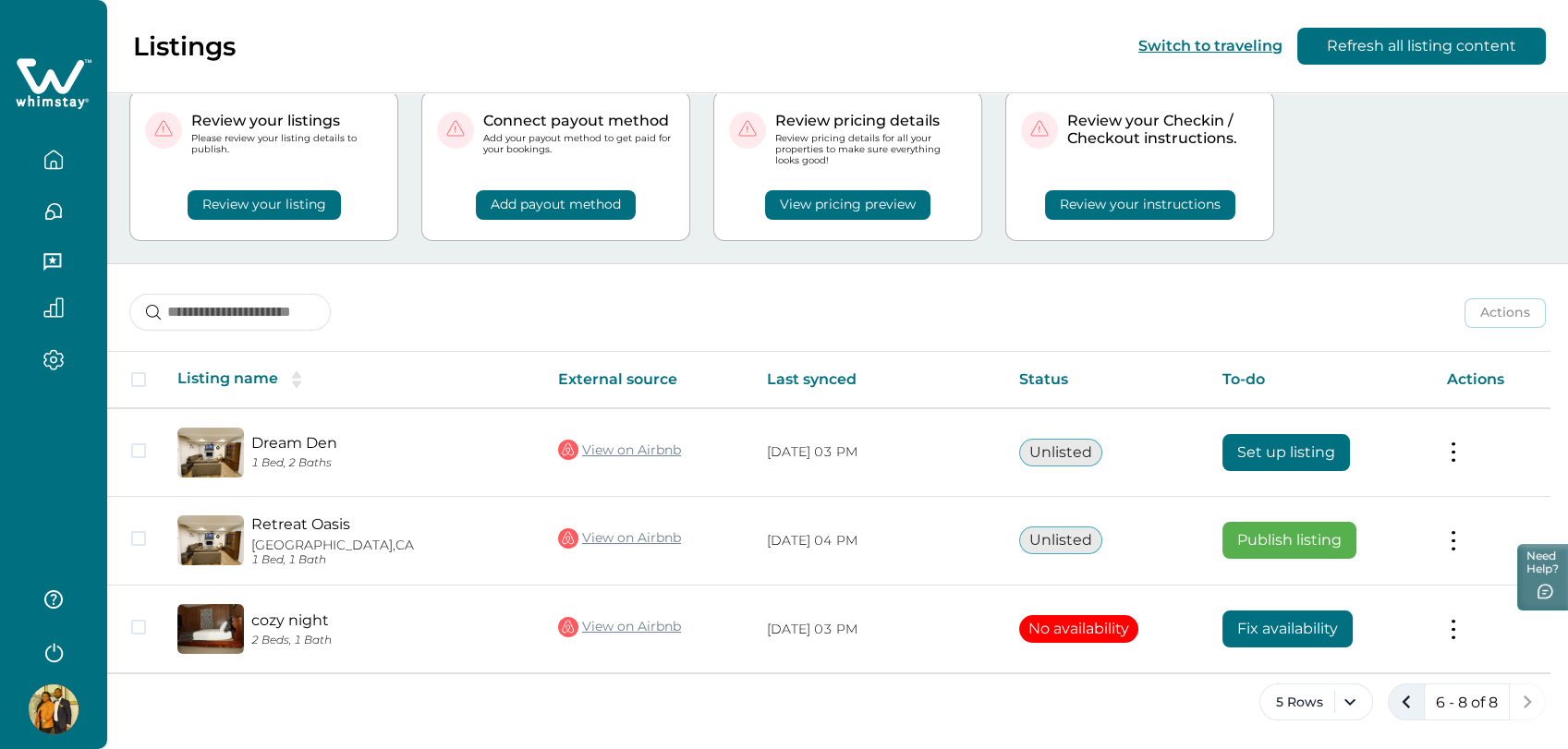
click at [1404, 705] on icon "previous page" at bounding box center [1406, 702] width 26 height 26
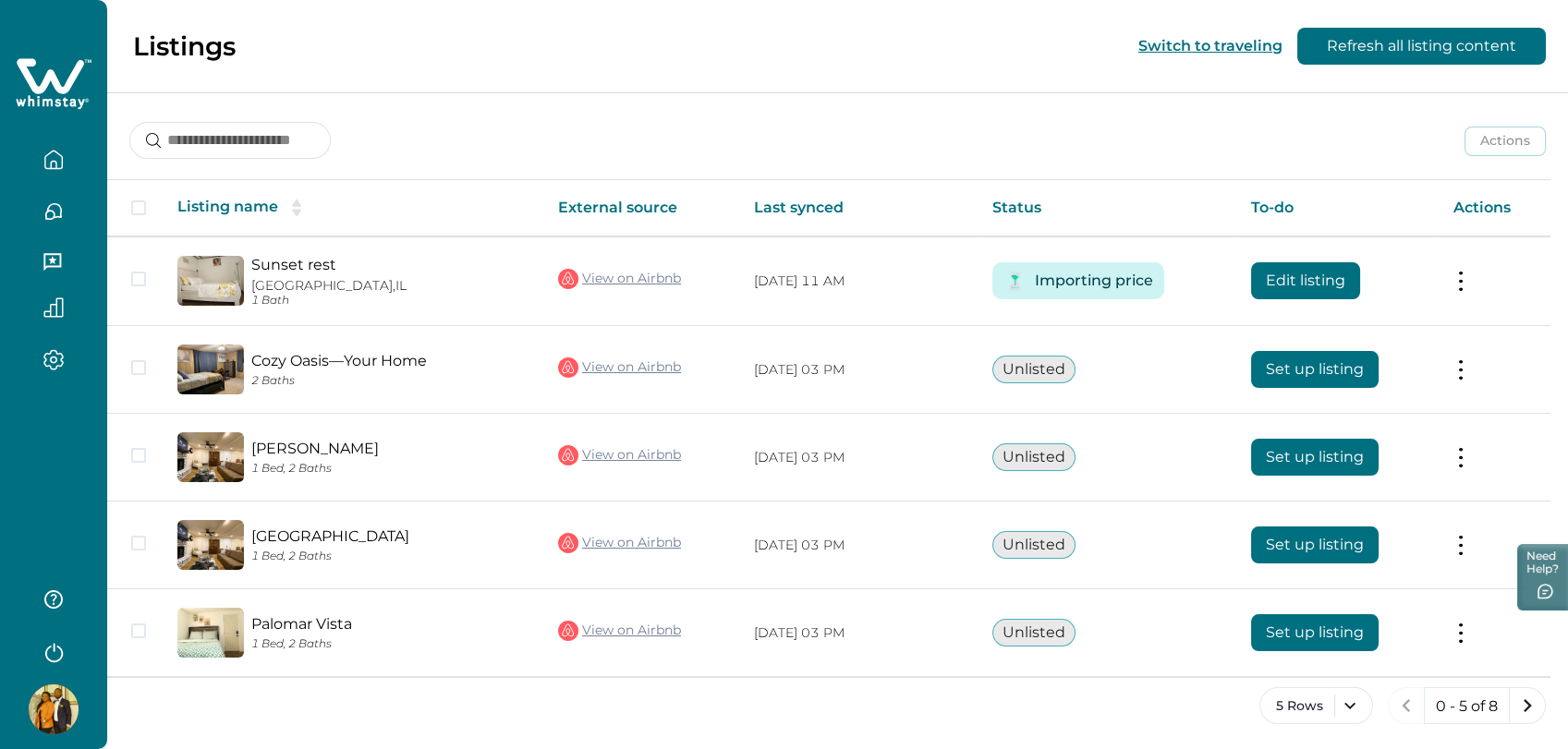
scroll to position [229, 0]
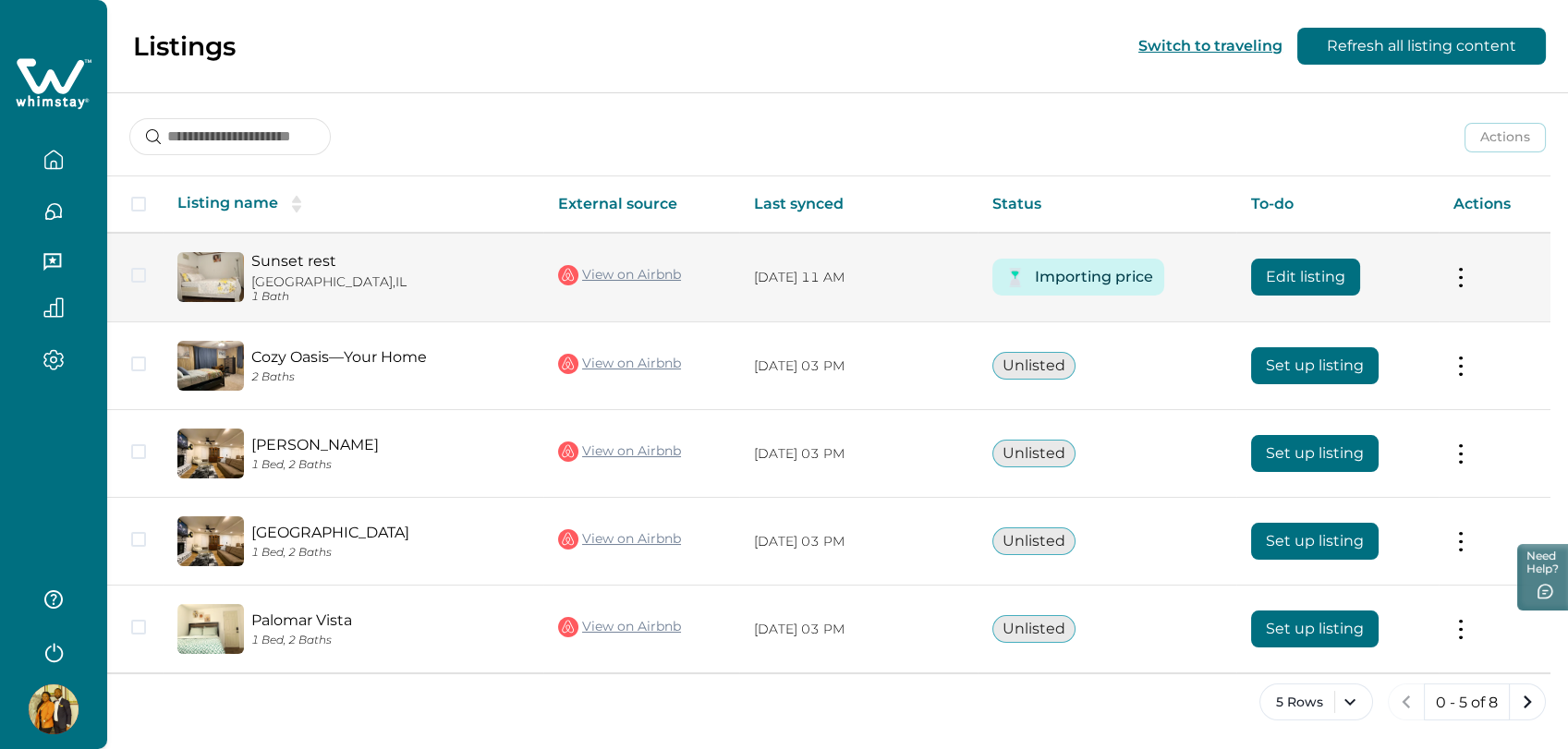
click at [1118, 278] on button "Importing price" at bounding box center [1094, 277] width 118 height 37
click at [1463, 269] on button at bounding box center [1460, 278] width 15 height 19
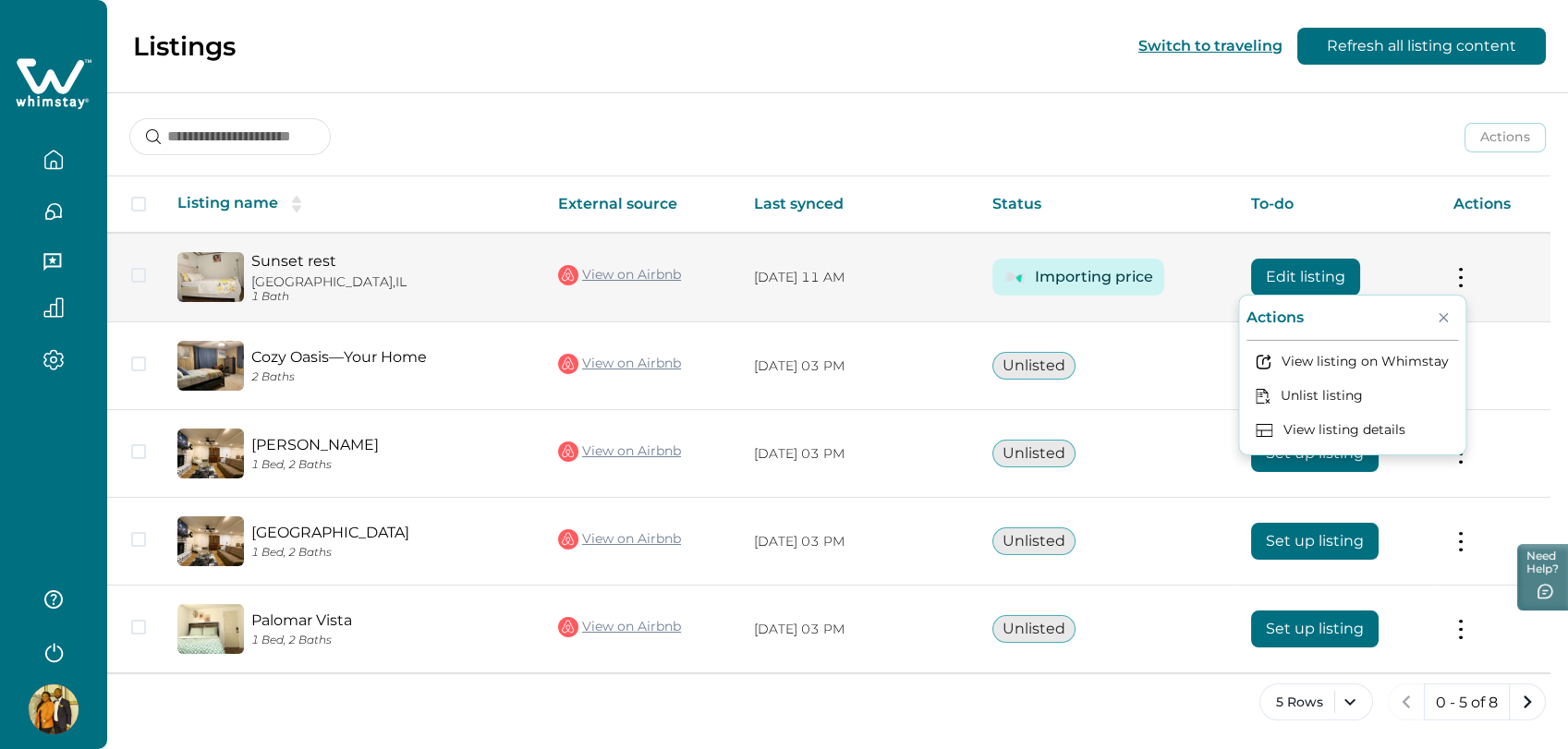
click at [1446, 317] on button "Close" at bounding box center [1443, 317] width 30 height 30
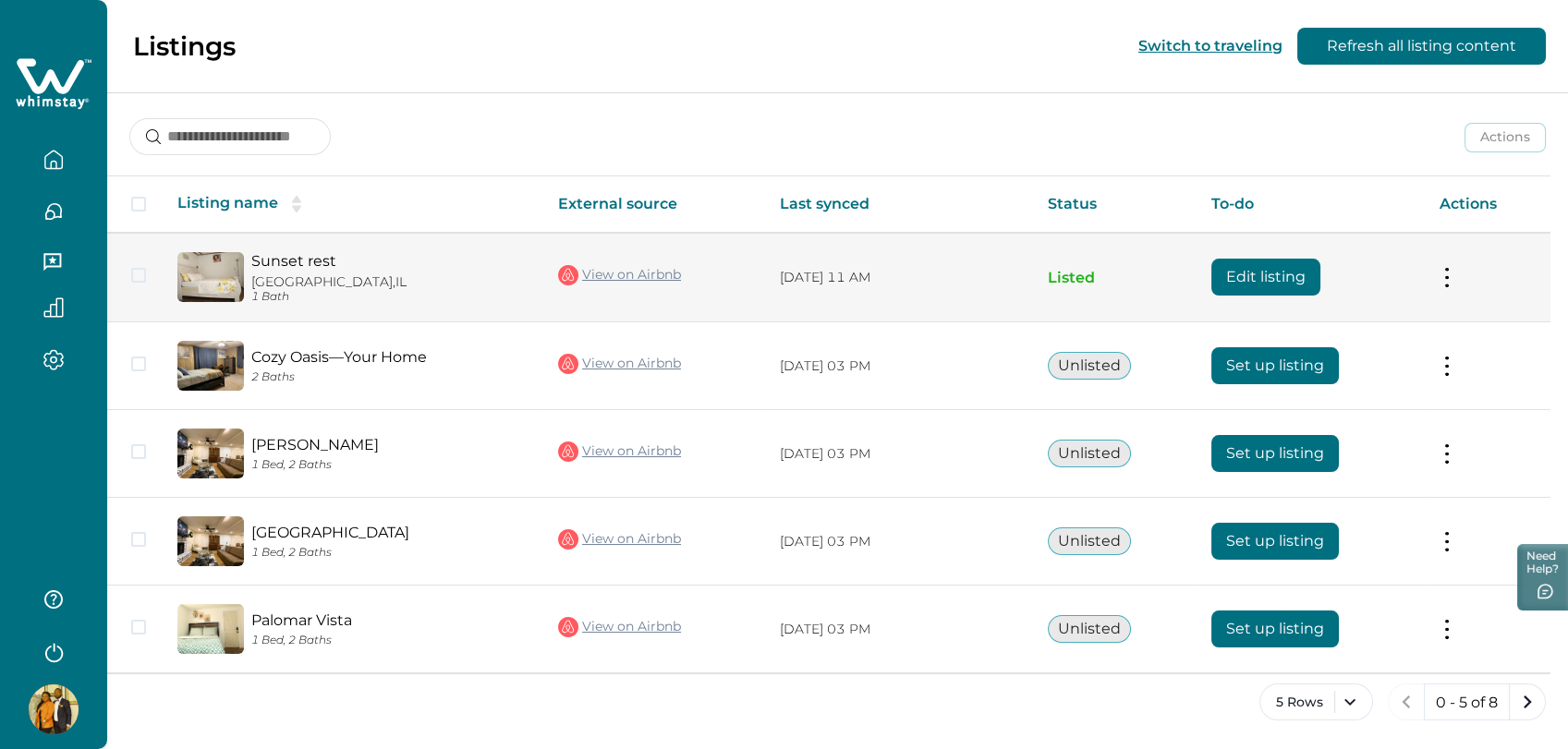
click at [1455, 274] on button at bounding box center [1447, 278] width 15 height 19
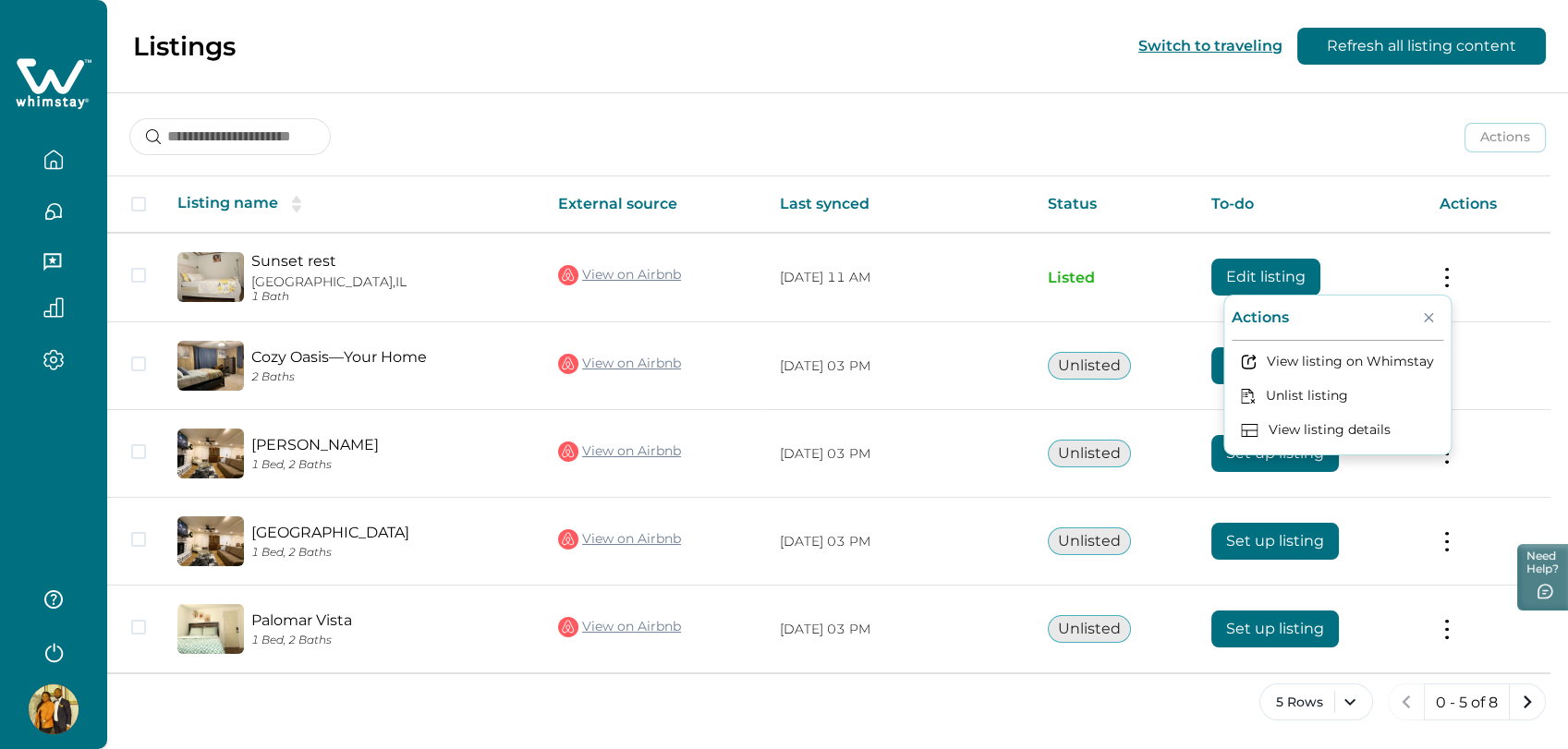
click at [961, 124] on div "Actions Actions Publish listing Unlist listing" at bounding box center [838, 123] width 1461 height 69
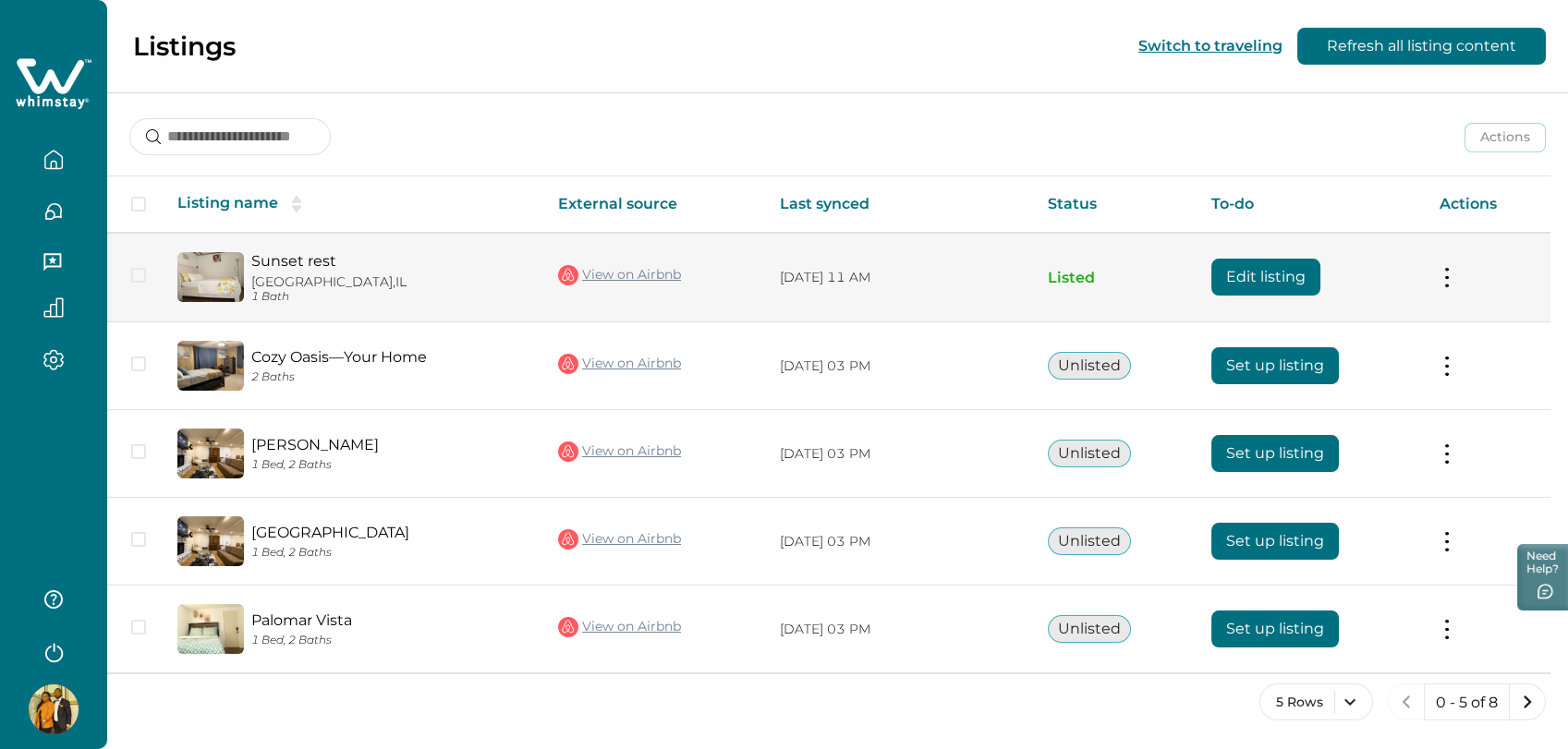
click at [1461, 276] on td "Actions View listing on Whimstay Unlist listing View listing details" at bounding box center [1488, 277] width 126 height 89
click at [1449, 278] on button at bounding box center [1447, 278] width 15 height 19
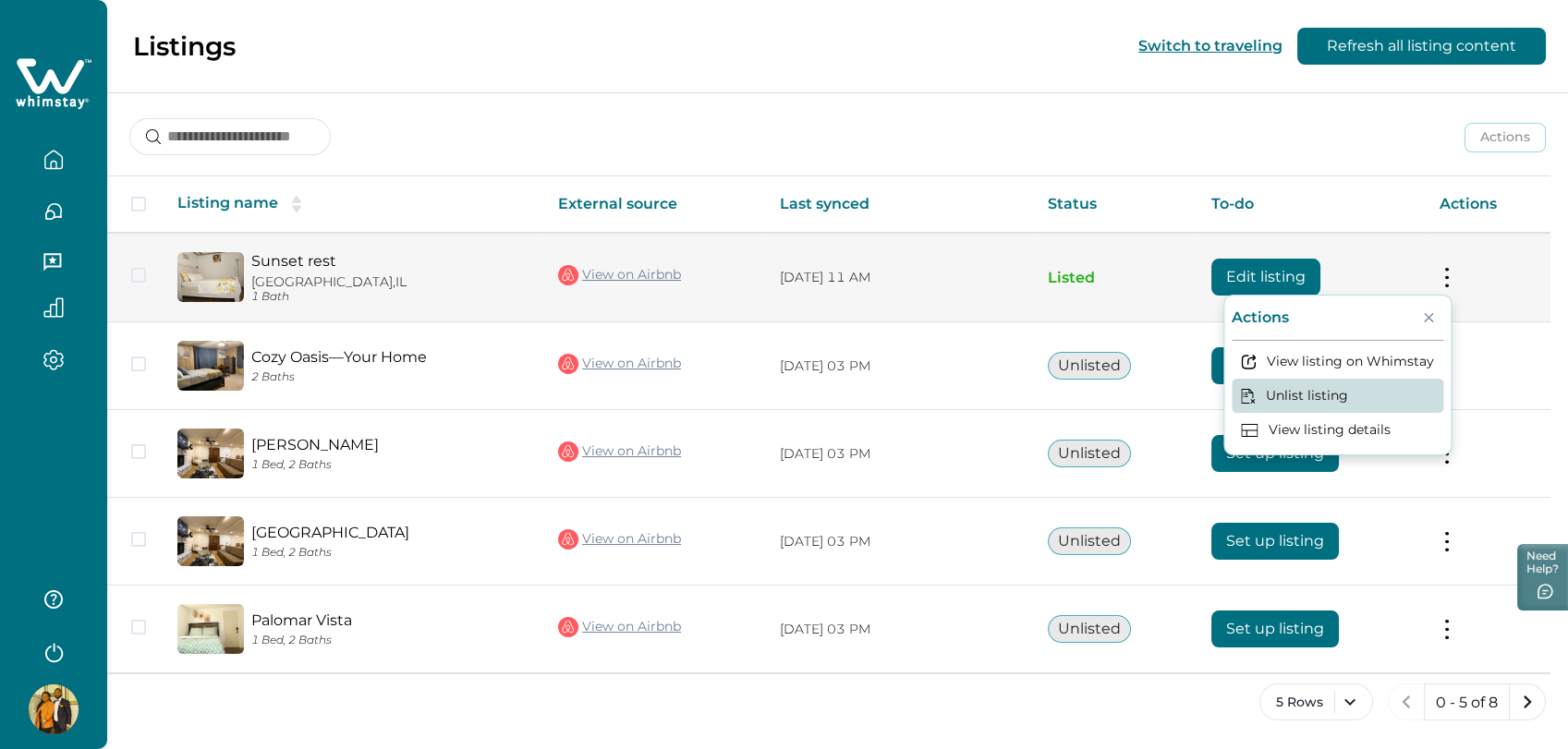
click at [1324, 390] on button "Unlist listing" at bounding box center [1337, 395] width 211 height 34
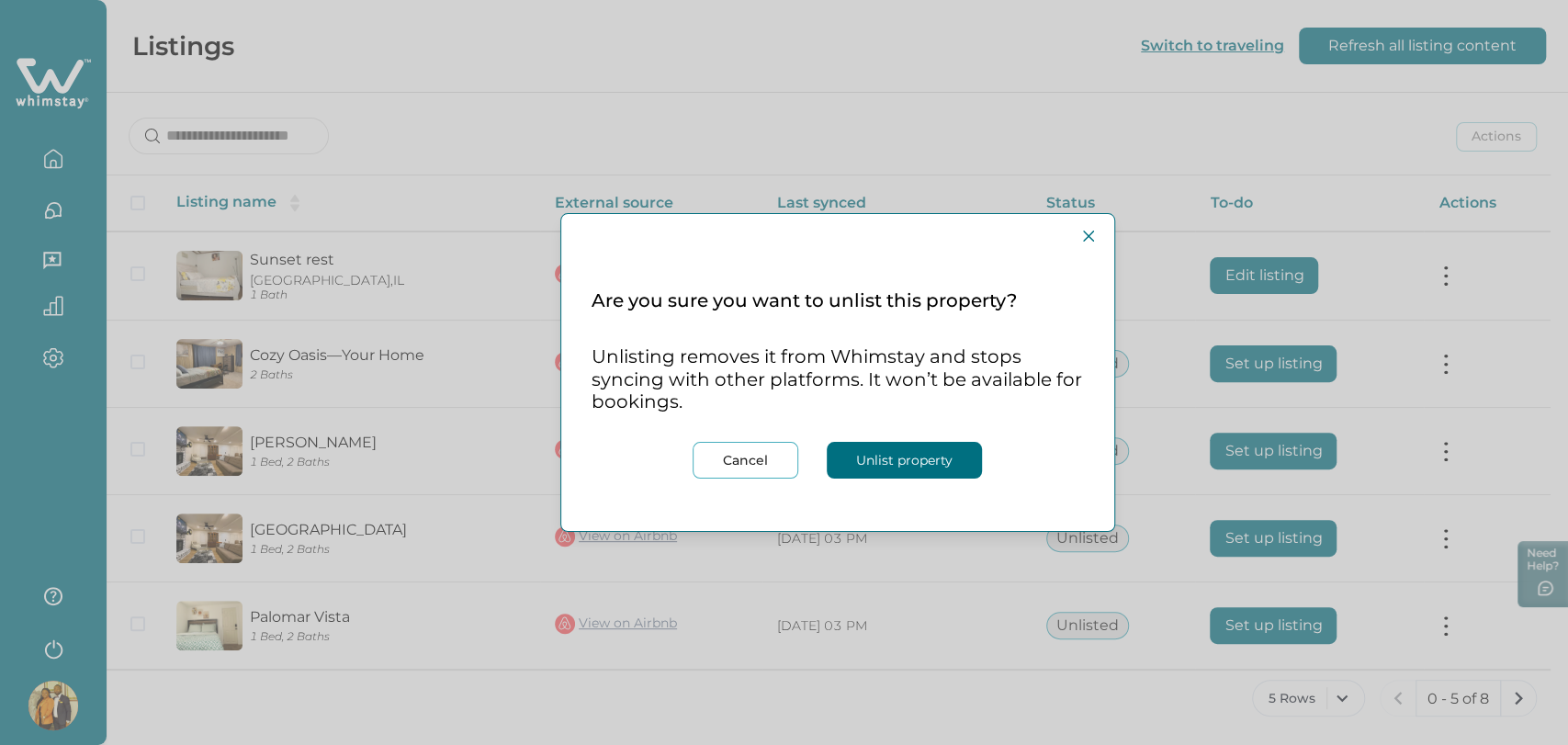
click at [927, 462] on button "Unlist property" at bounding box center [903, 461] width 155 height 37
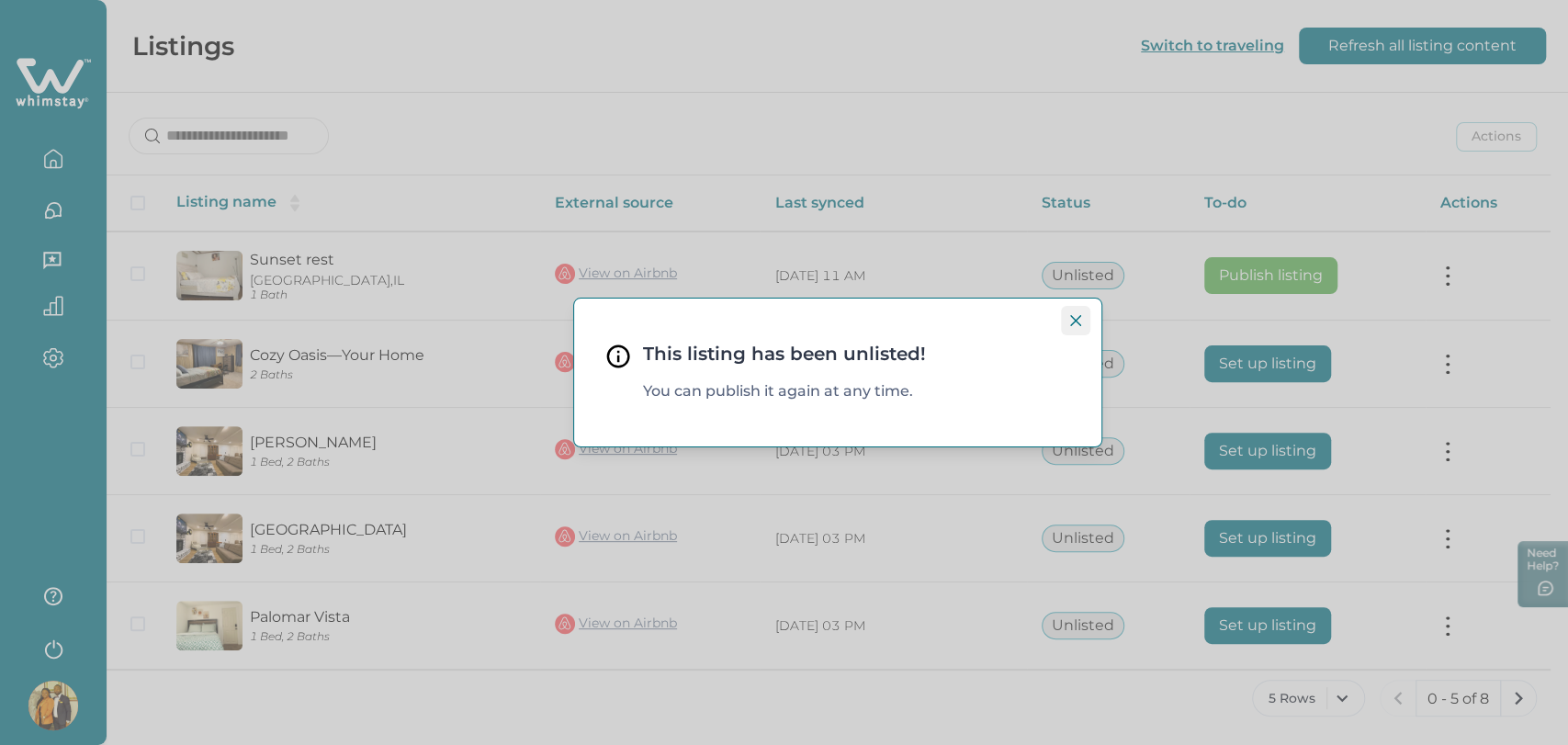
click at [1073, 318] on icon "Close" at bounding box center [1074, 320] width 11 height 11
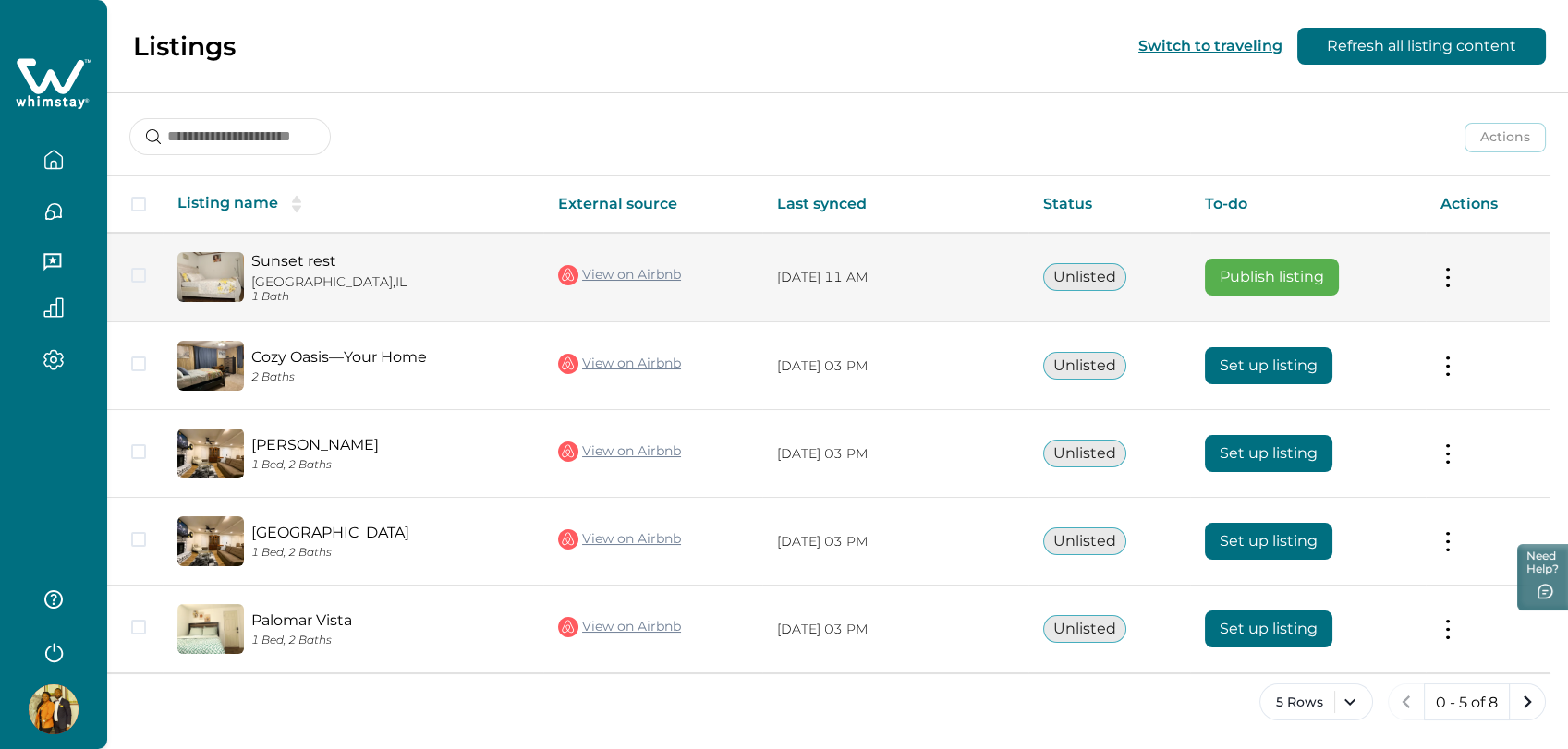
click at [1260, 280] on button "Publish listing" at bounding box center [1271, 277] width 134 height 37
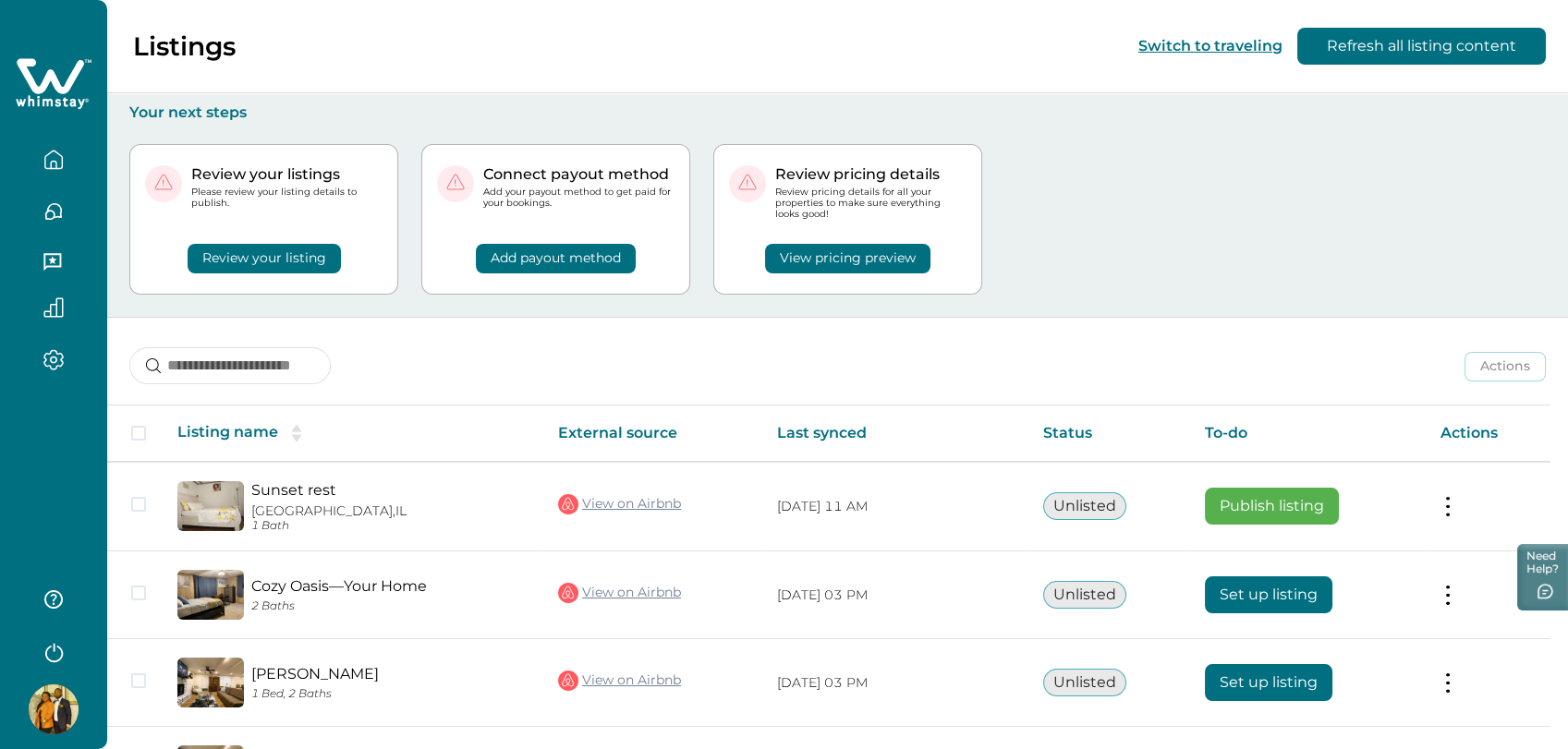
scroll to position [229, 0]
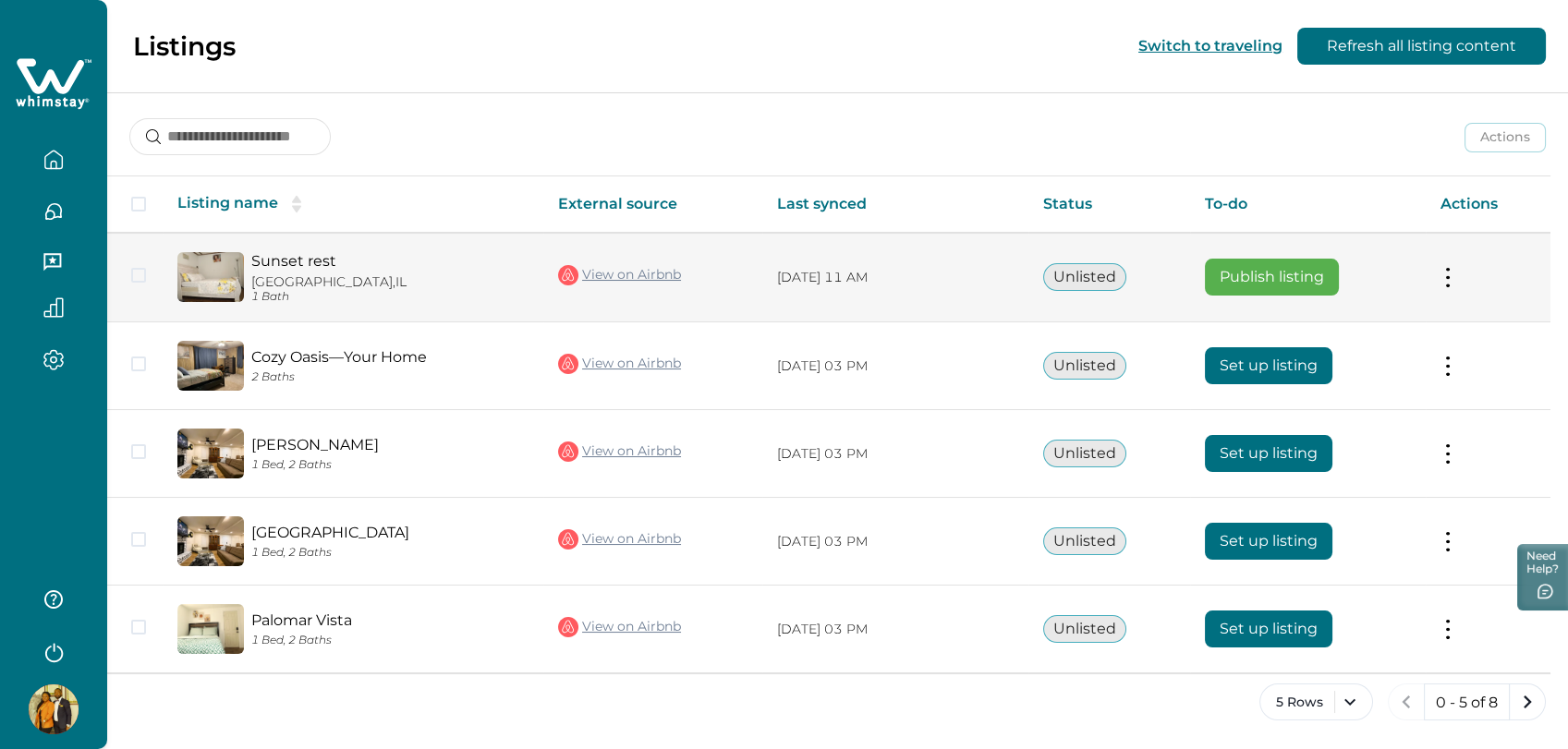
click at [1450, 278] on button at bounding box center [1448, 278] width 15 height 19
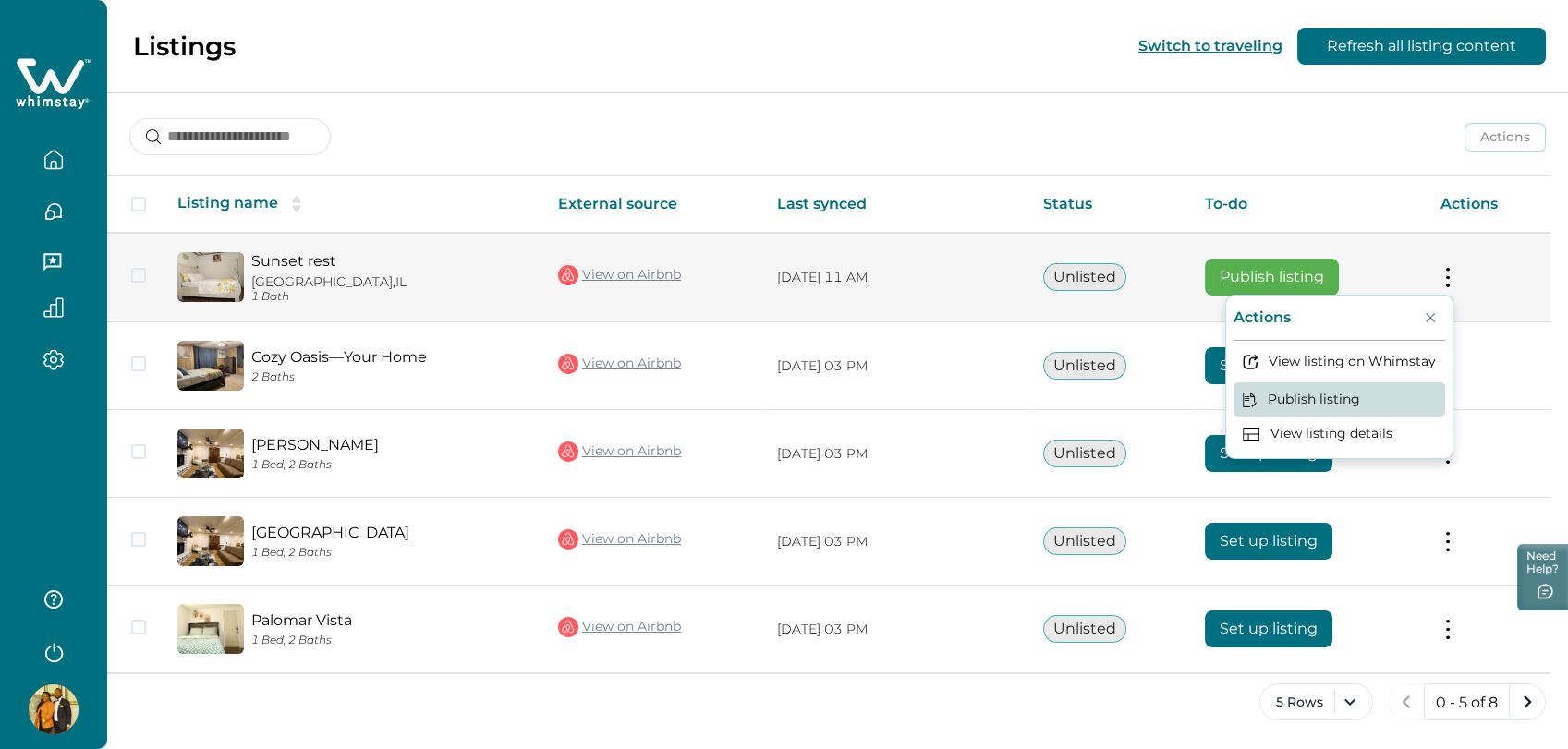
click at [1337, 391] on button "Publish listing" at bounding box center [1339, 399] width 211 height 34
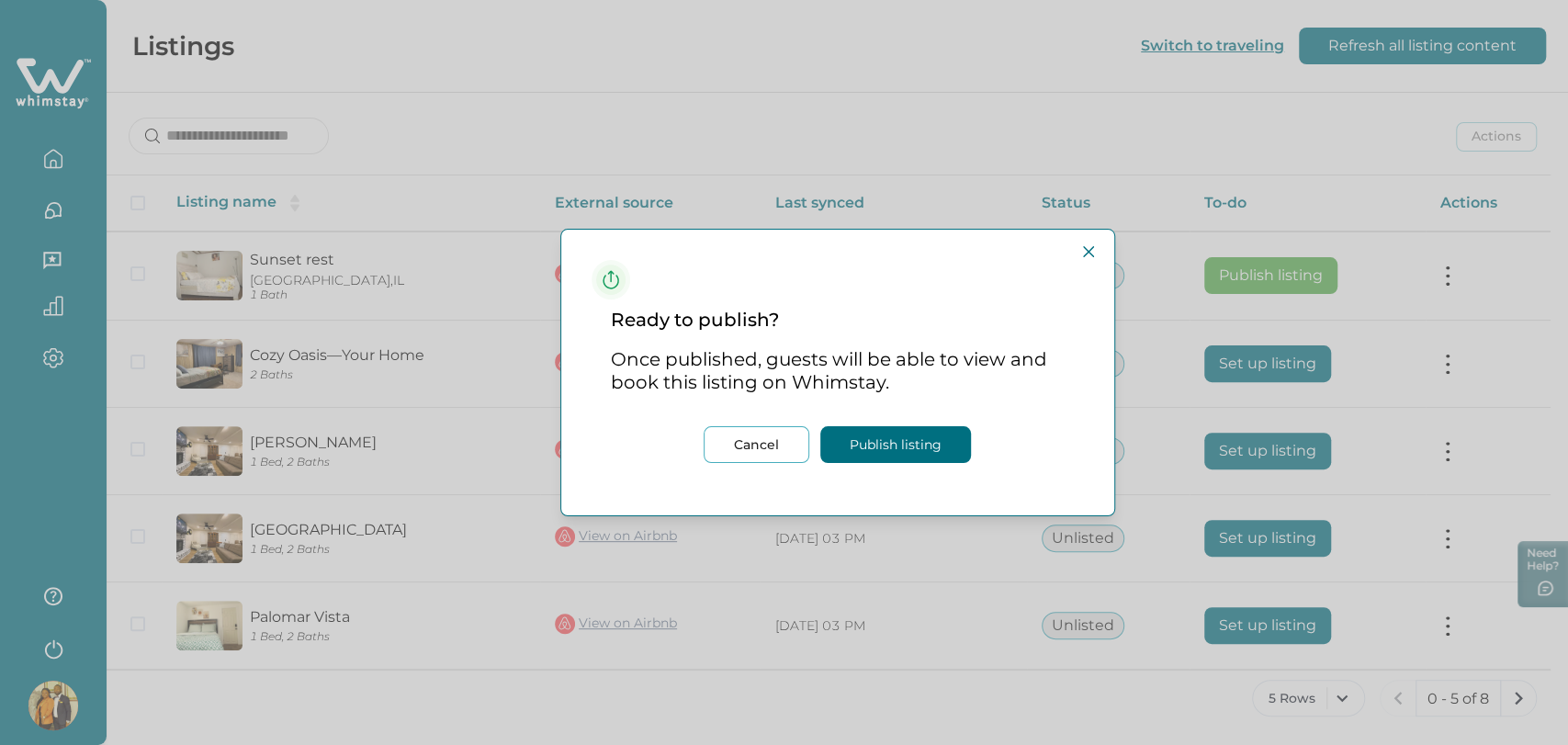
click at [908, 445] on button "Publish listing" at bounding box center [896, 444] width 150 height 37
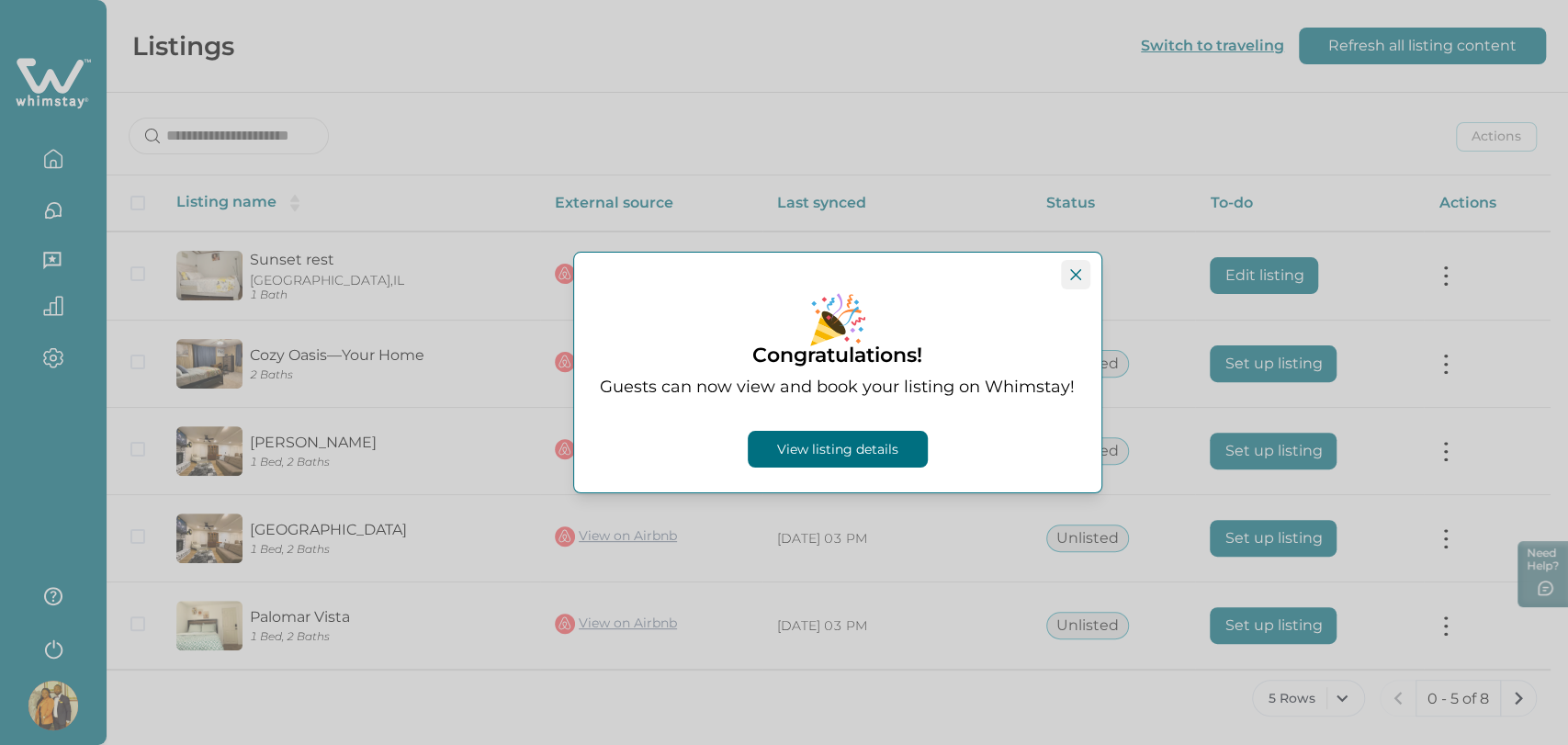
click at [1076, 267] on button "Close" at bounding box center [1075, 275] width 30 height 30
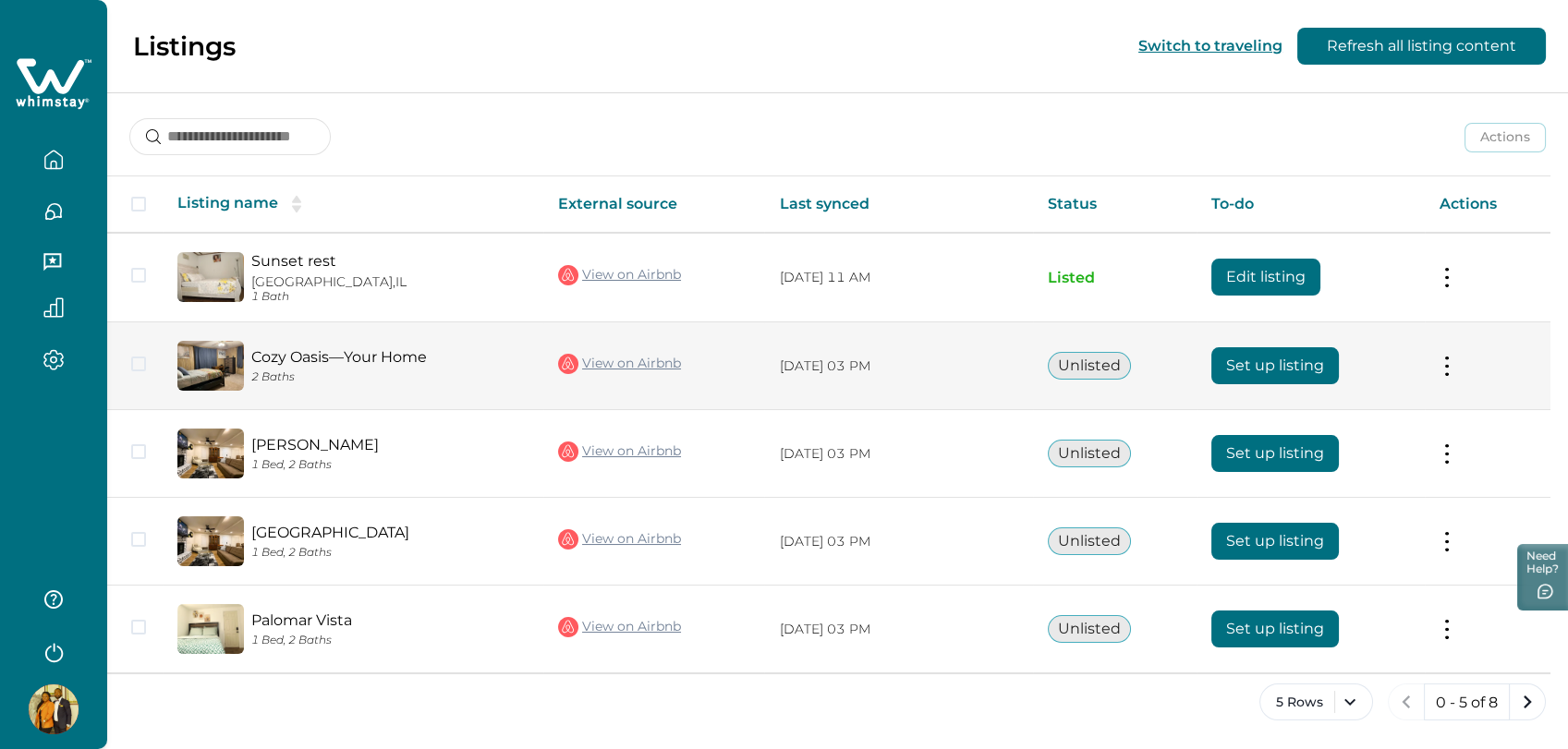
click at [1286, 368] on button "Set up listing" at bounding box center [1275, 366] width 128 height 37
click at [1116, 375] on button "Unlisted" at bounding box center [1089, 365] width 83 height 28
click at [1243, 375] on button "Set up listing" at bounding box center [1275, 366] width 128 height 37
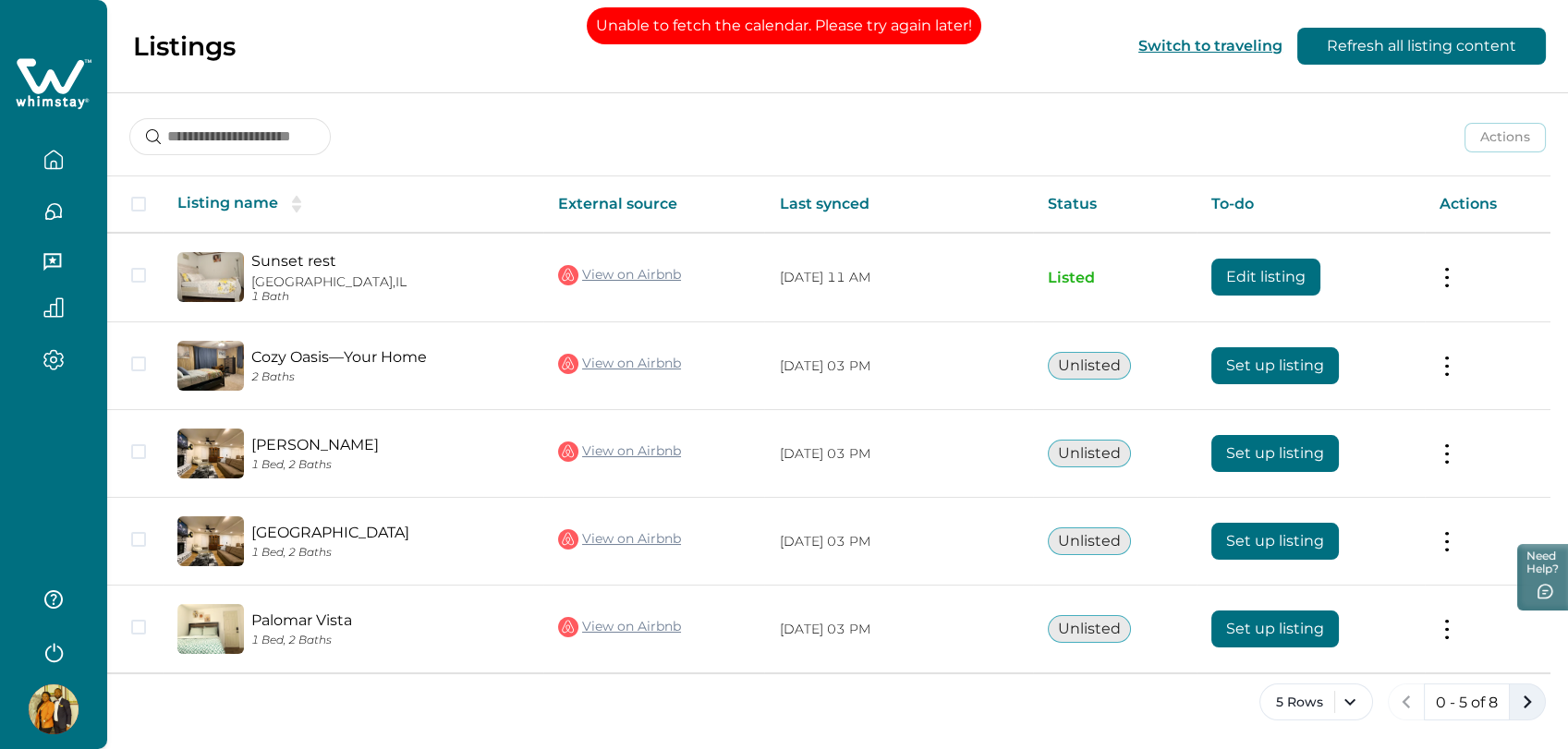
click at [1526, 697] on icon "next page" at bounding box center [1527, 702] width 9 height 13
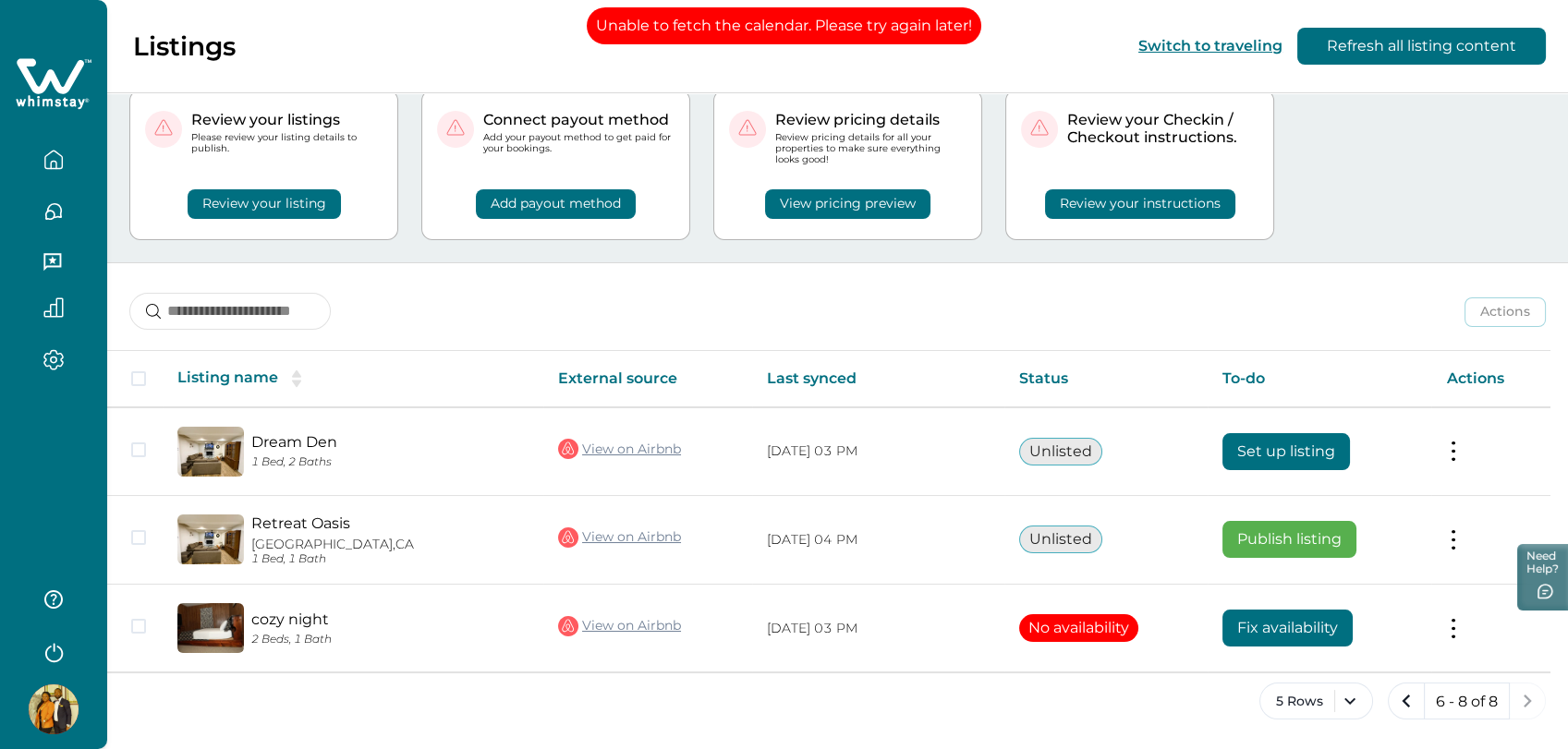
scroll to position [53, 0]
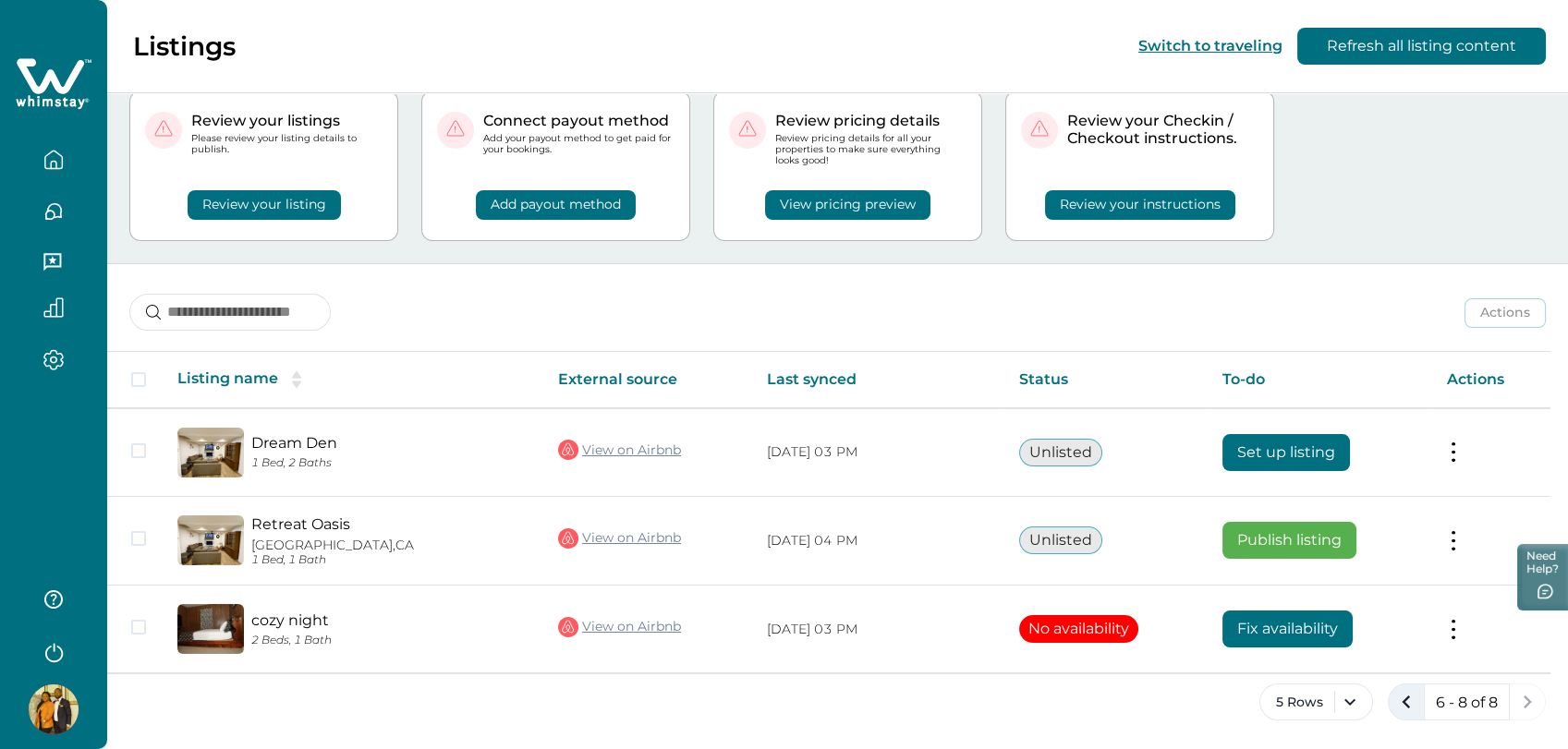
click at [1390, 711] on button "previous page" at bounding box center [1406, 702] width 37 height 37
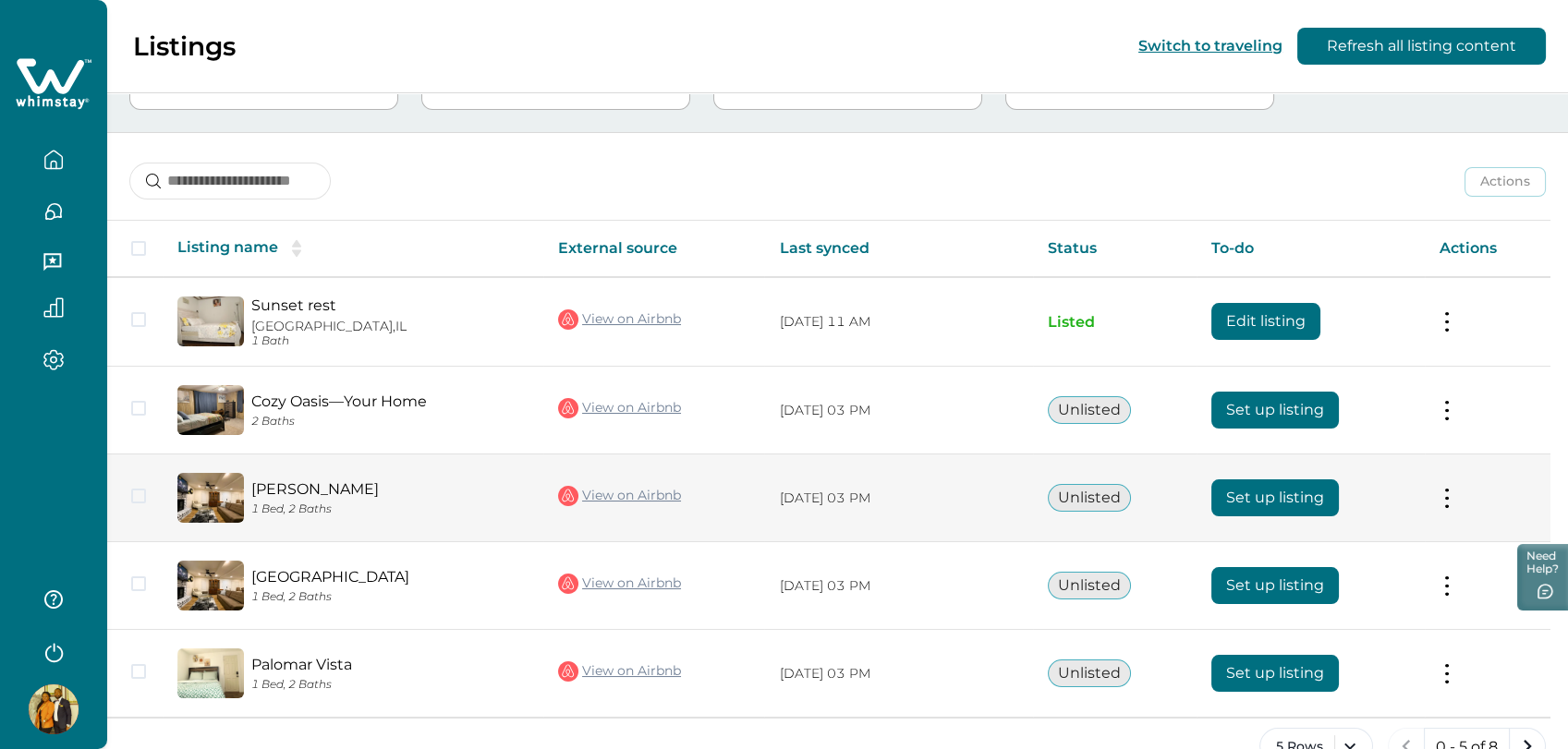
scroll to position [229, 0]
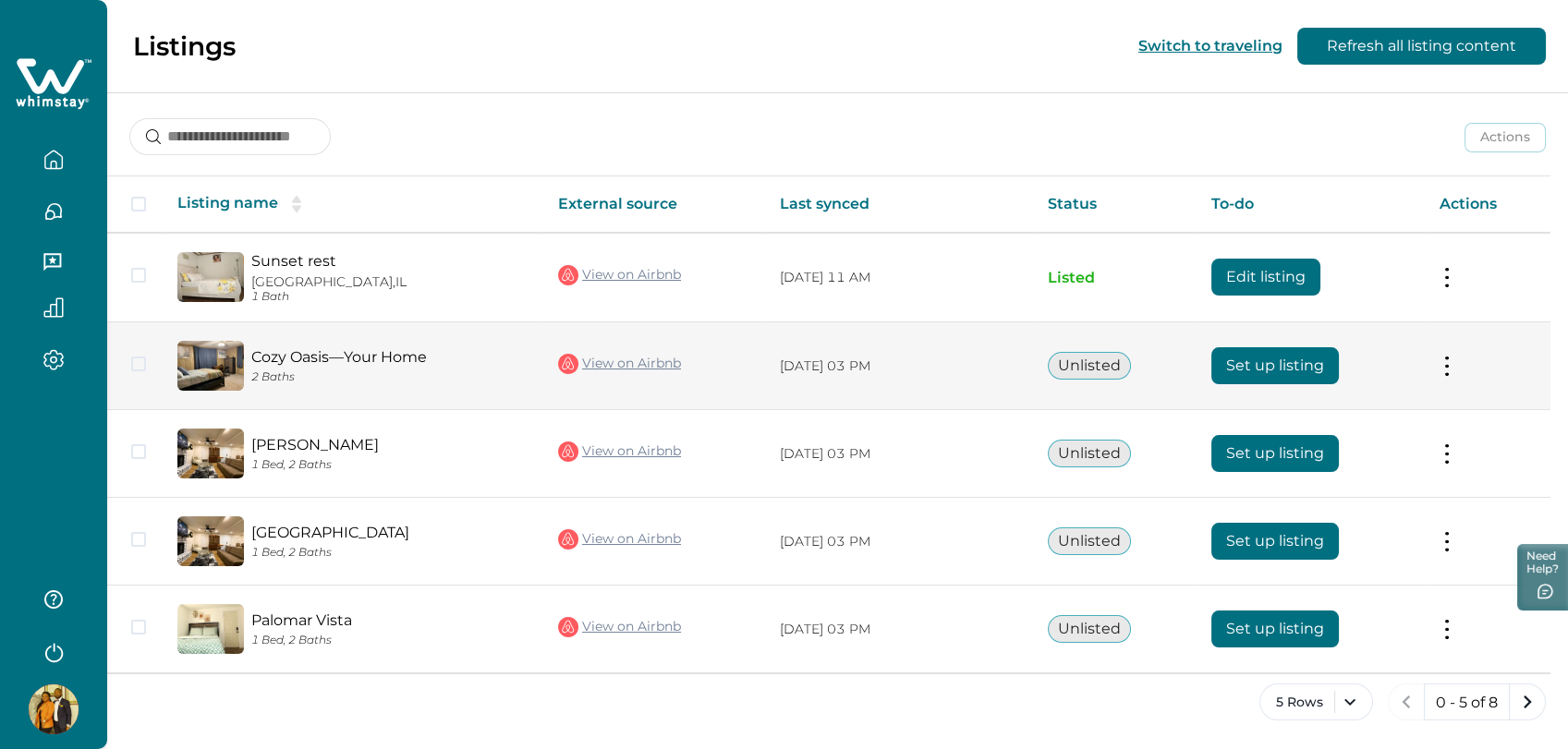
click at [371, 355] on link "Cozy Oasis—Your Home" at bounding box center [390, 357] width 277 height 17
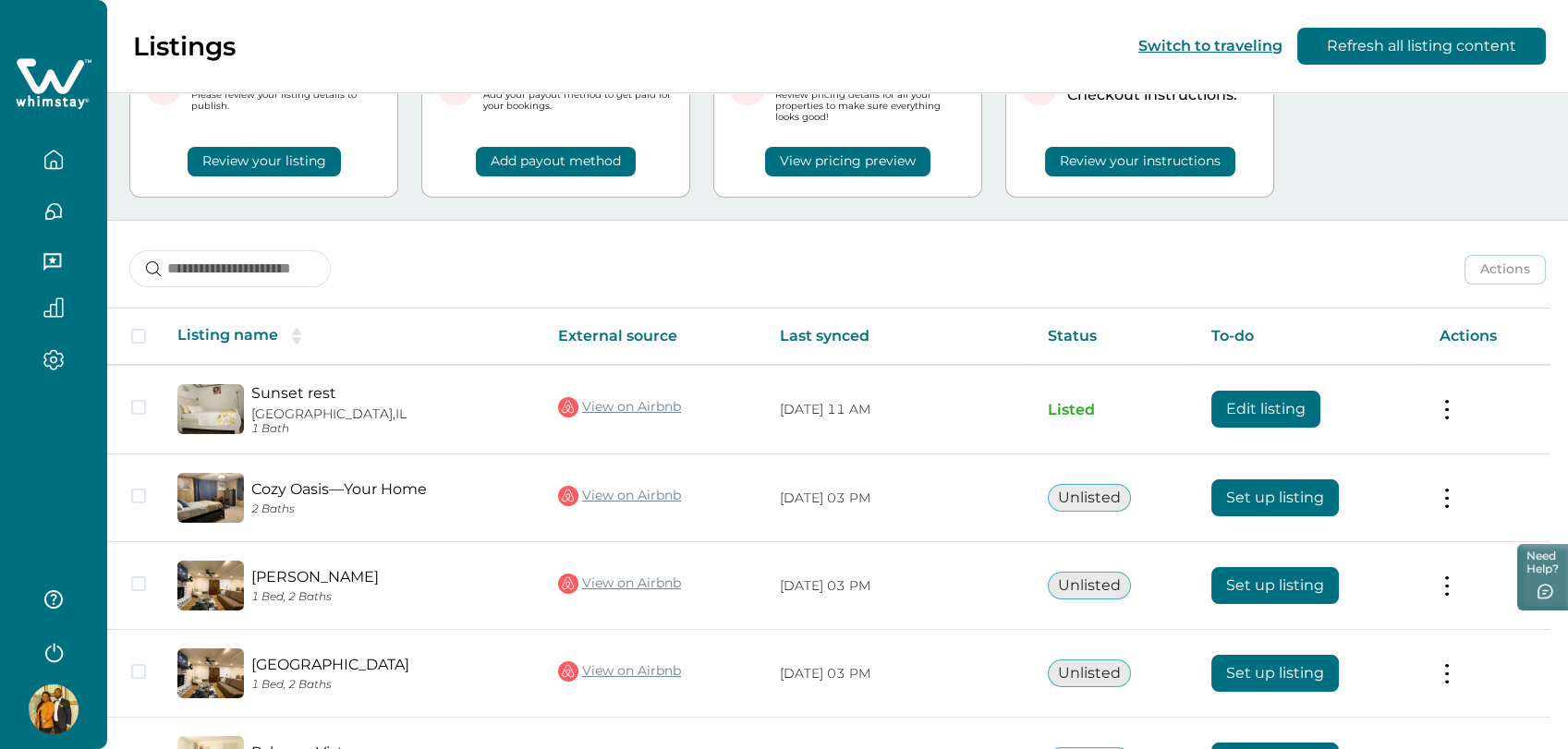
scroll to position [0, 0]
